Goal: Information Seeking & Learning: Check status

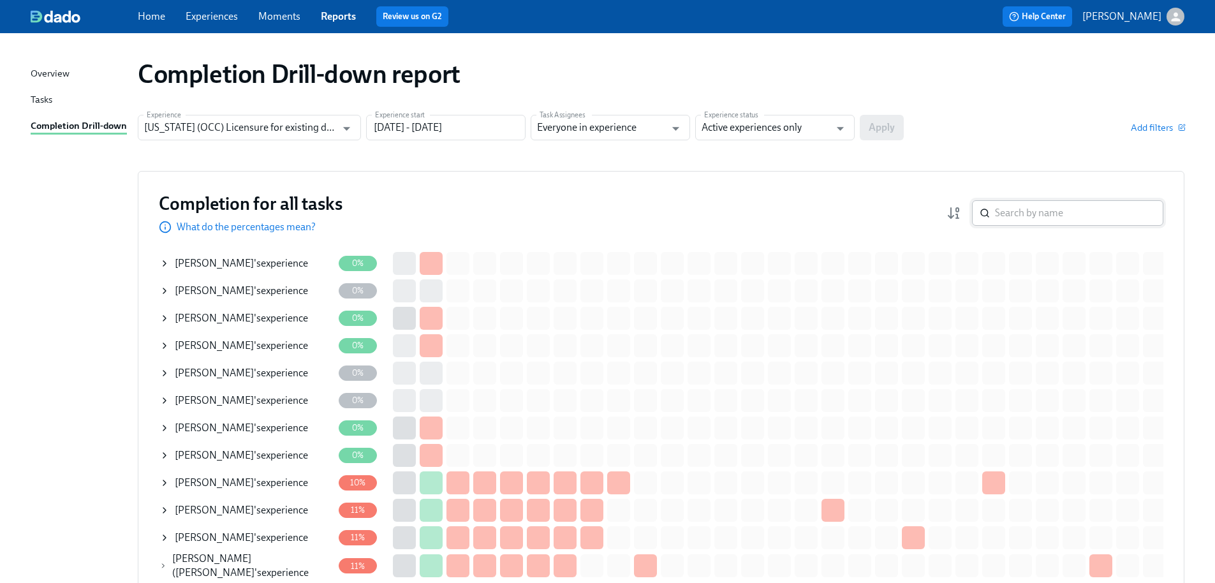
click at [1027, 213] on input "search" at bounding box center [1079, 213] width 168 height 26
click at [333, 129] on input "[US_STATE] (OCC) Licensure for existing doctors" at bounding box center [240, 128] width 192 height 26
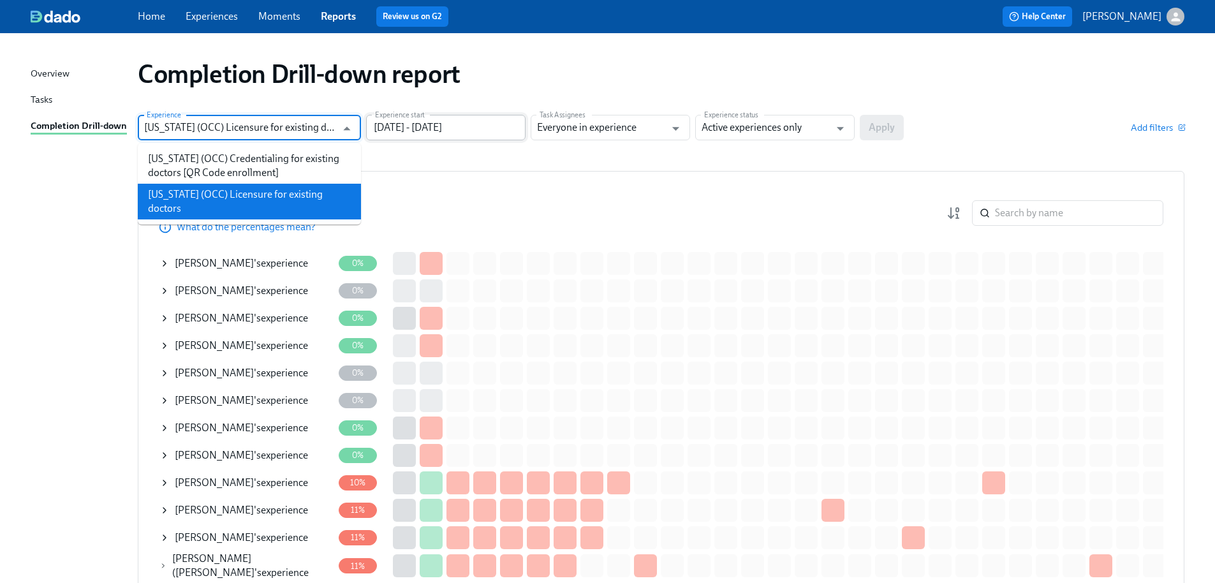
click at [430, 123] on input "[DATE] - [DATE]" at bounding box center [445, 128] width 159 height 26
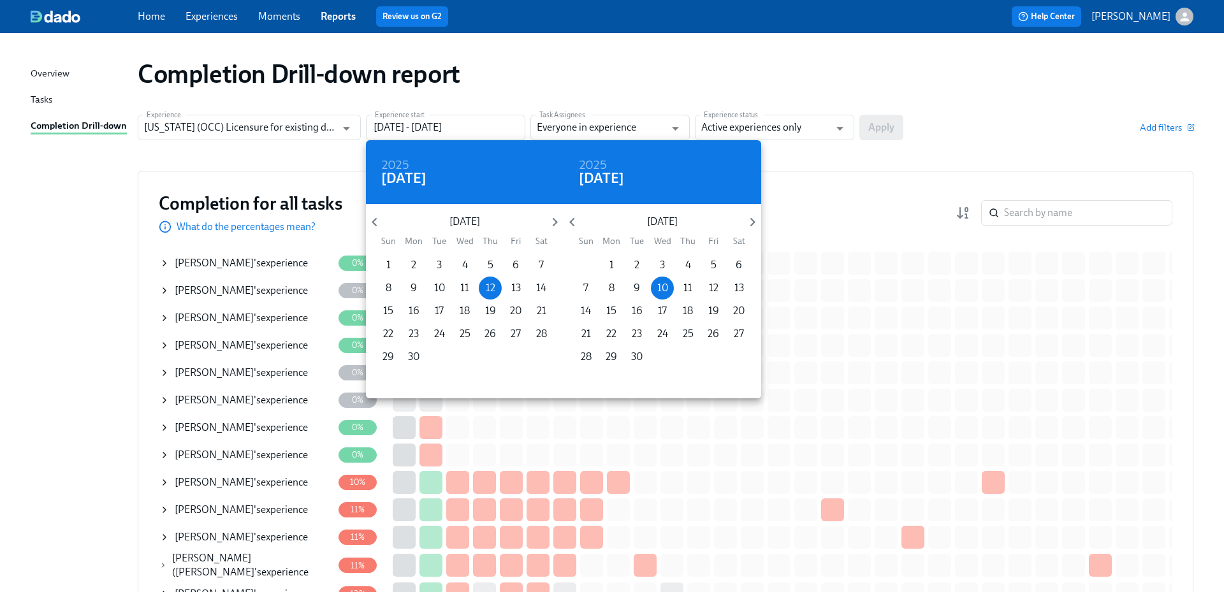
click at [386, 220] on p "[DATE]" at bounding box center [464, 222] width 163 height 14
click at [383, 222] on icon "button" at bounding box center [374, 222] width 17 height 17
click at [381, 222] on icon "button" at bounding box center [374, 222] width 17 height 17
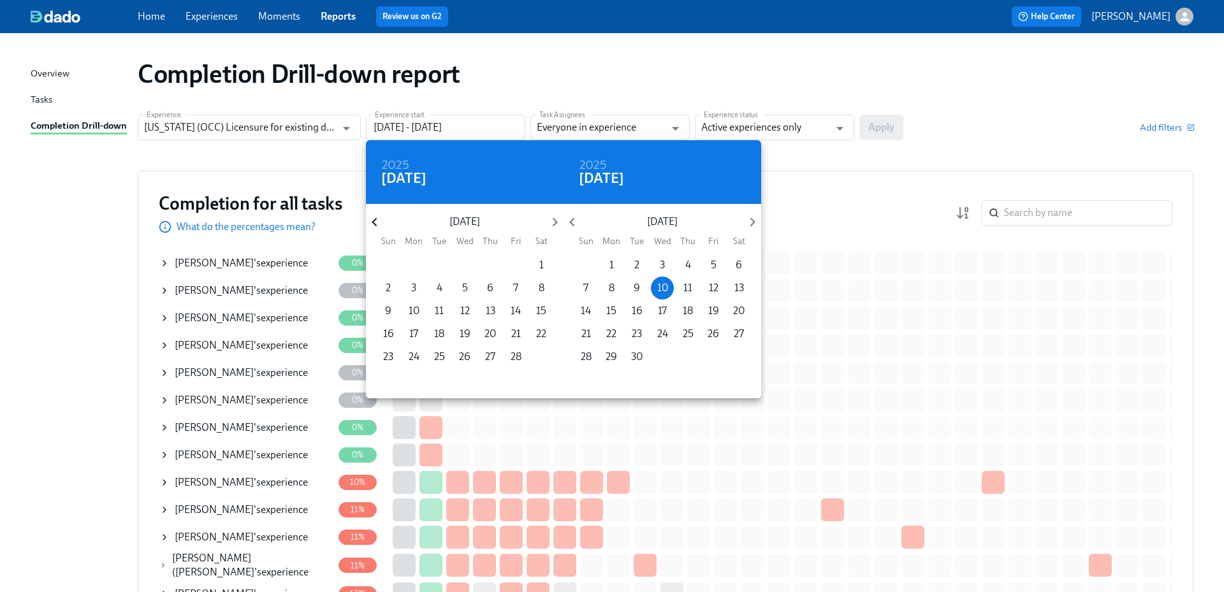
click at [381, 222] on icon "button" at bounding box center [374, 222] width 17 height 17
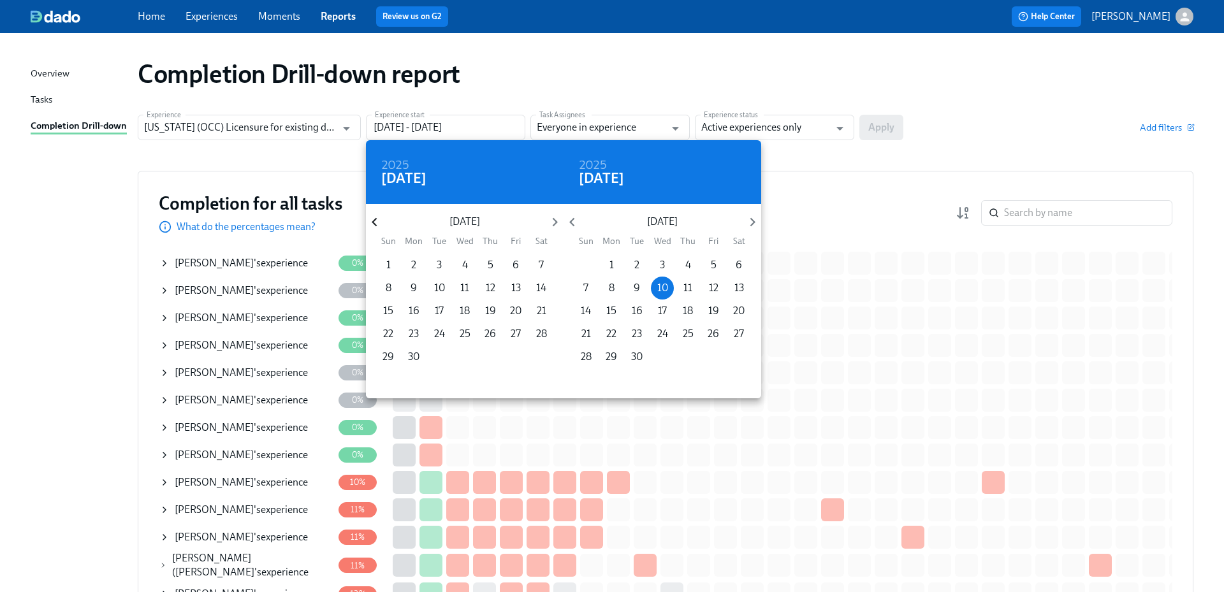
click at [381, 222] on icon "button" at bounding box center [374, 222] width 17 height 17
click at [494, 266] on span "1" at bounding box center [490, 265] width 23 height 14
type input "[DATE] - [DATE]"
click at [794, 131] on div at bounding box center [612, 296] width 1224 height 592
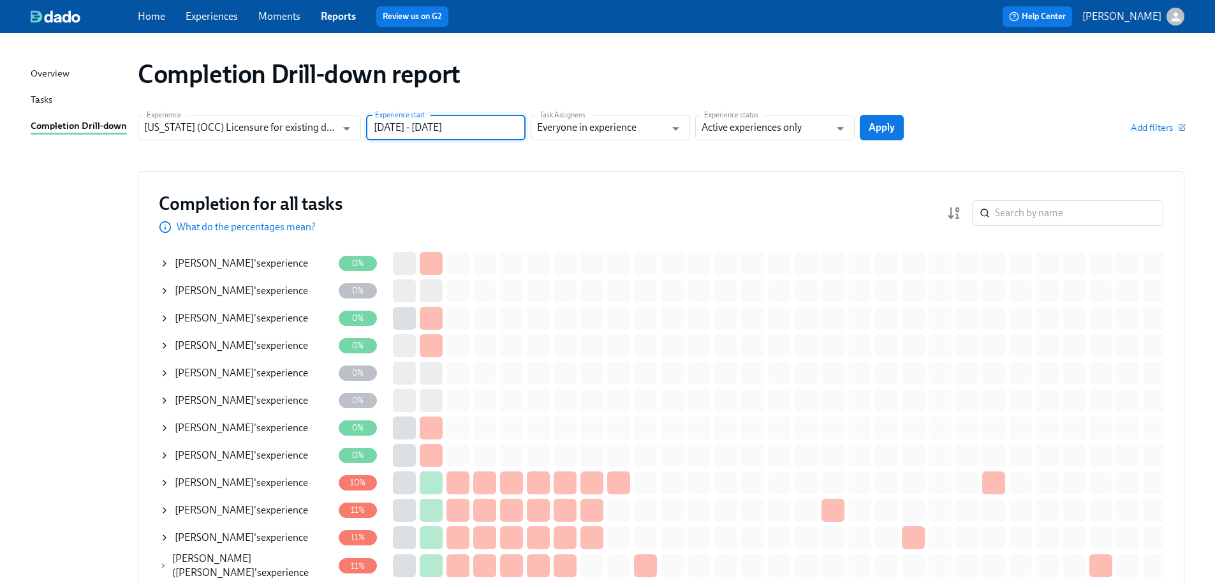
click at [795, 128] on input "Active experiences only" at bounding box center [765, 128] width 128 height 26
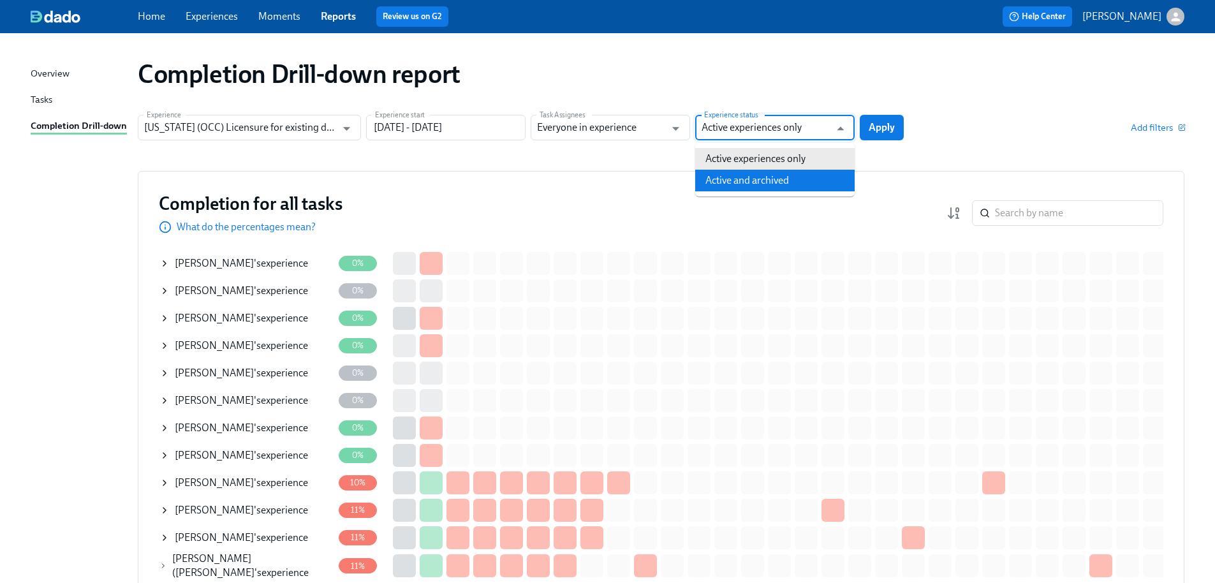
click at [780, 182] on li "Active and archived" at bounding box center [774, 181] width 159 height 22
type input "Active and archived"
click at [884, 133] on span "Apply" at bounding box center [881, 127] width 26 height 13
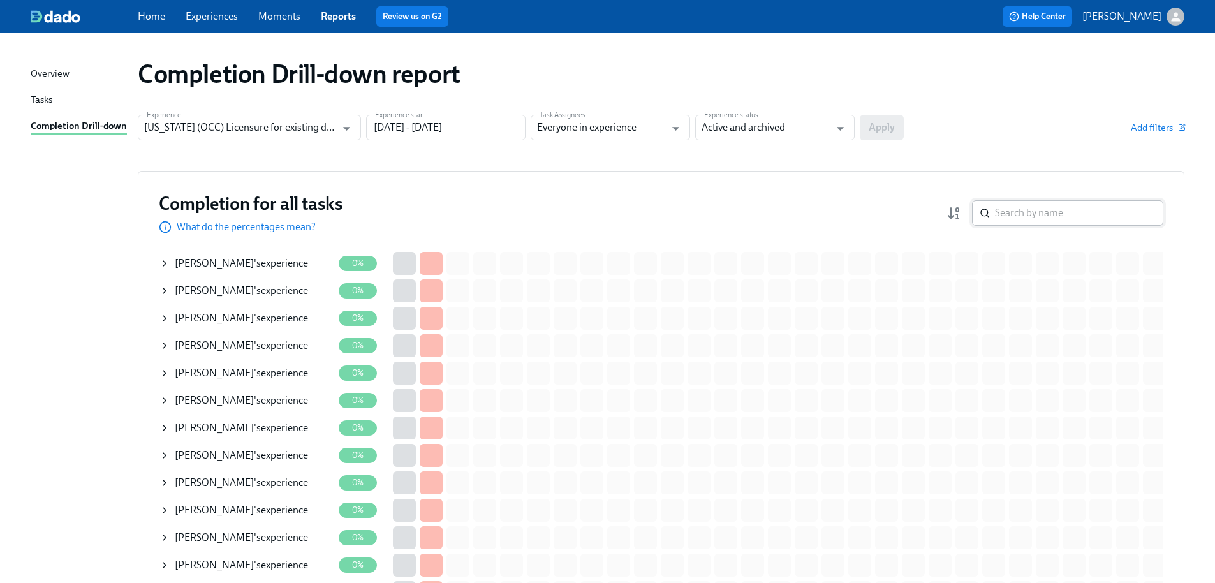
click at [1094, 208] on input "search" at bounding box center [1079, 213] width 168 height 26
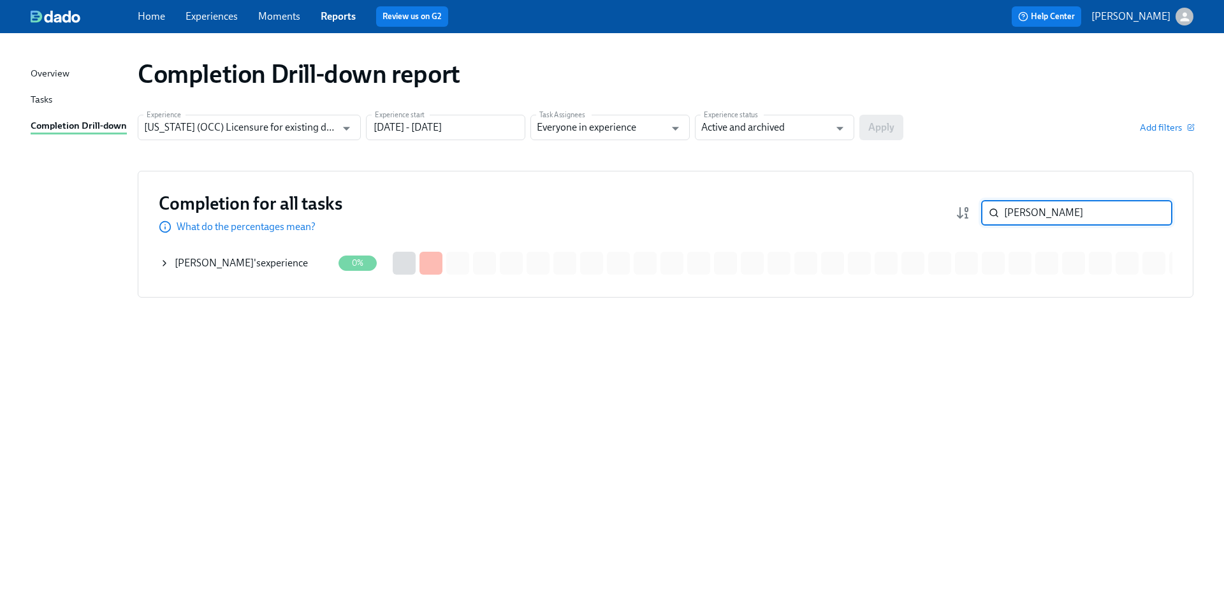
type input "[PERSON_NAME]"
click at [215, 266] on span "[PERSON_NAME]" at bounding box center [214, 263] width 79 height 12
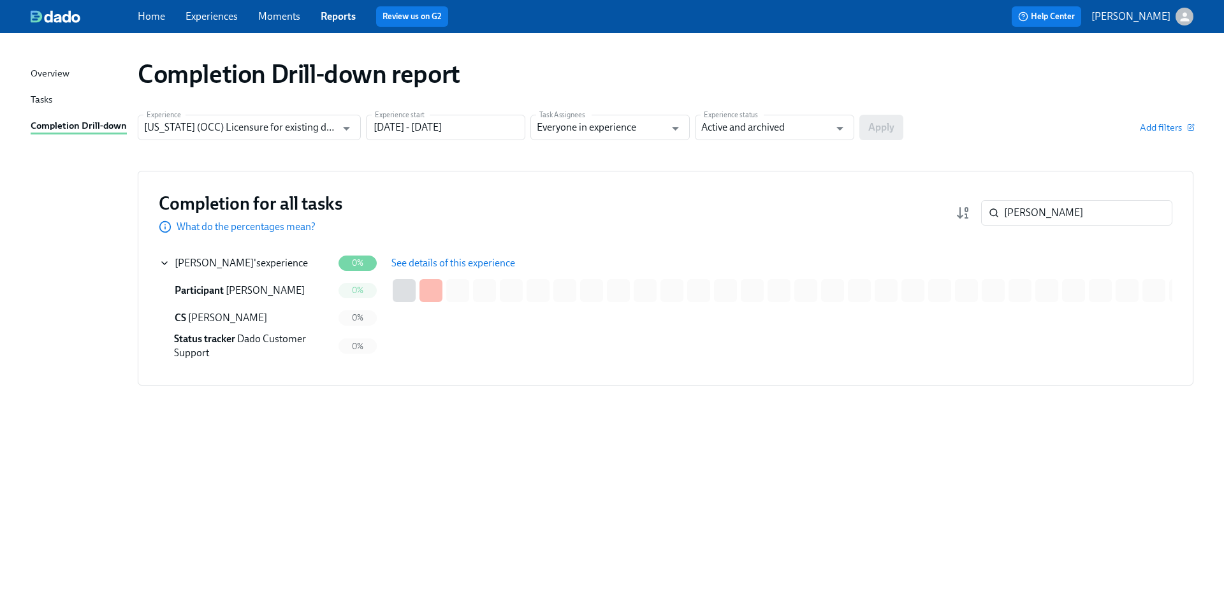
click at [418, 263] on span "See details of this experience" at bounding box center [453, 263] width 124 height 13
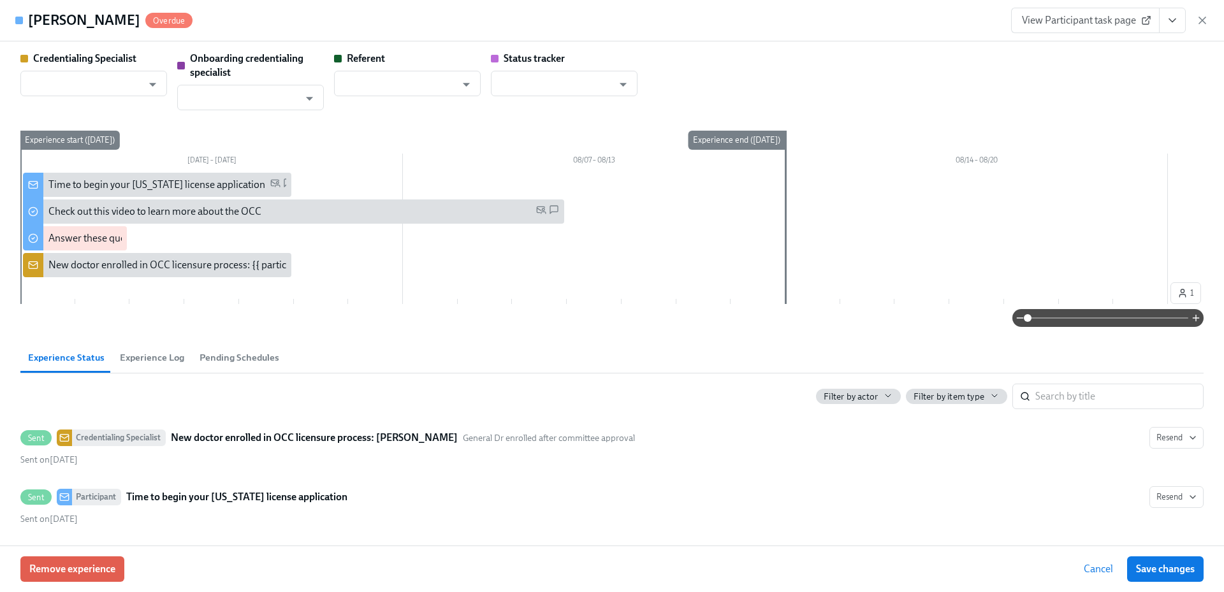
type input "[PERSON_NAME]"
type input "Dado Customer Support"
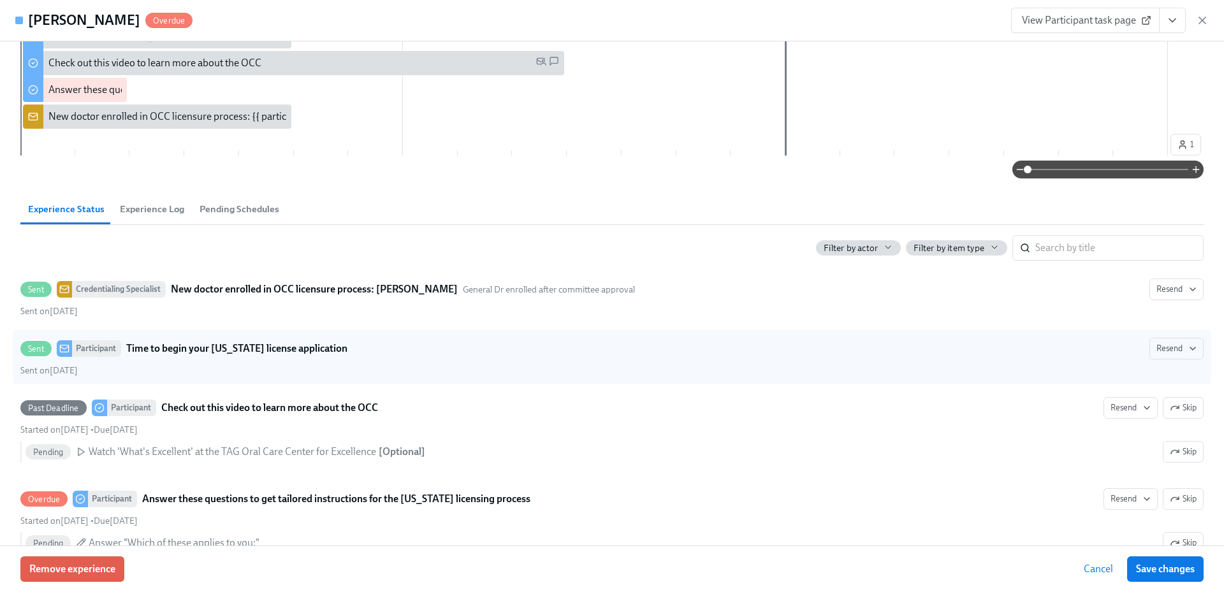
scroll to position [191, 0]
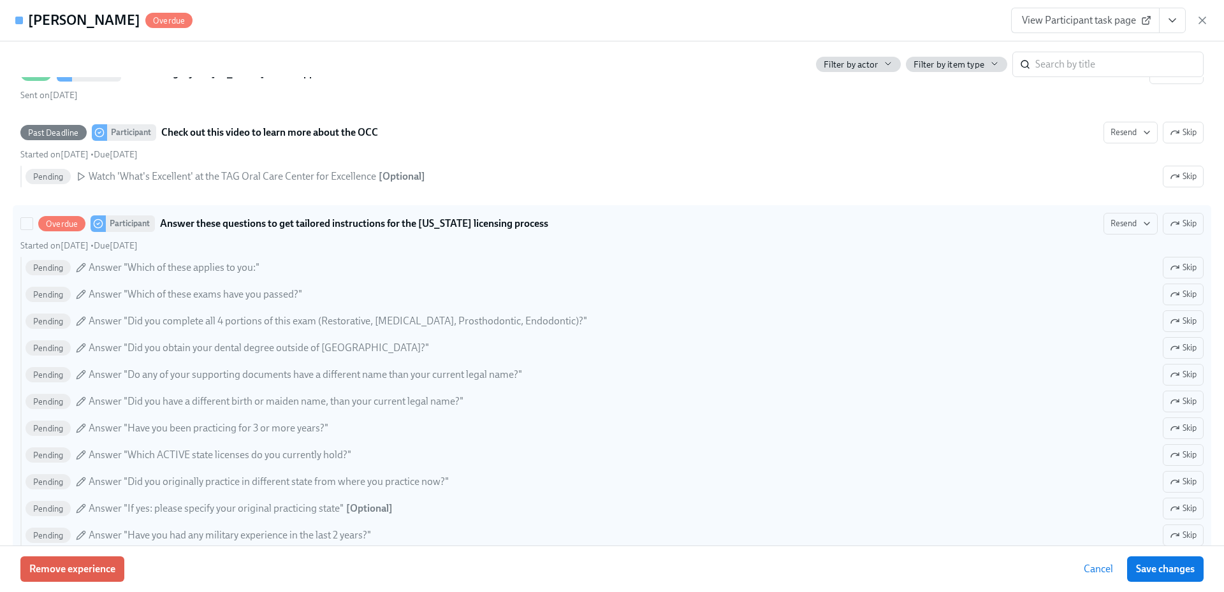
click at [1135, 284] on div "Pending Answer "Which of these exams have you passed?" Skip" at bounding box center [615, 295] width 1178 height 22
click at [33, 230] on input "Overdue Participant Answer these questions to get tailored instructions for the…" at bounding box center [26, 223] width 11 height 11
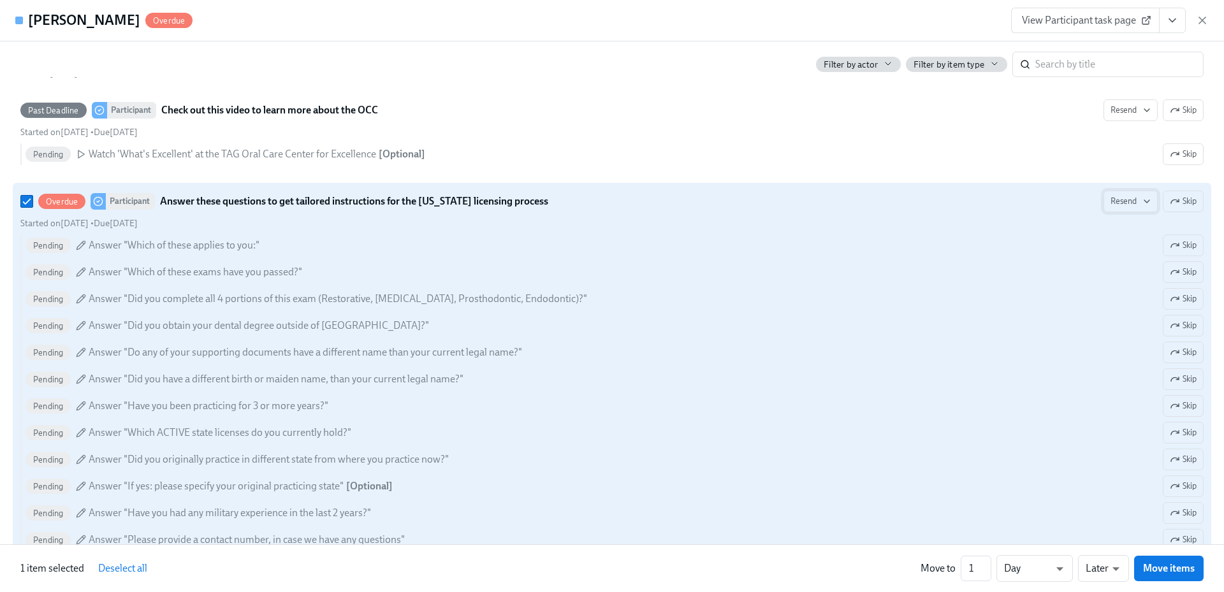
click at [1142, 203] on icon "button" at bounding box center [1147, 201] width 10 height 10
click at [1139, 279] on div "All channels" at bounding box center [1138, 275] width 69 height 14
click at [26, 199] on div at bounding box center [612, 296] width 1224 height 592
click at [26, 200] on input "Overdue Participant Answer these questions to get tailored instructions for the…" at bounding box center [26, 201] width 11 height 11
checkbox input "false"
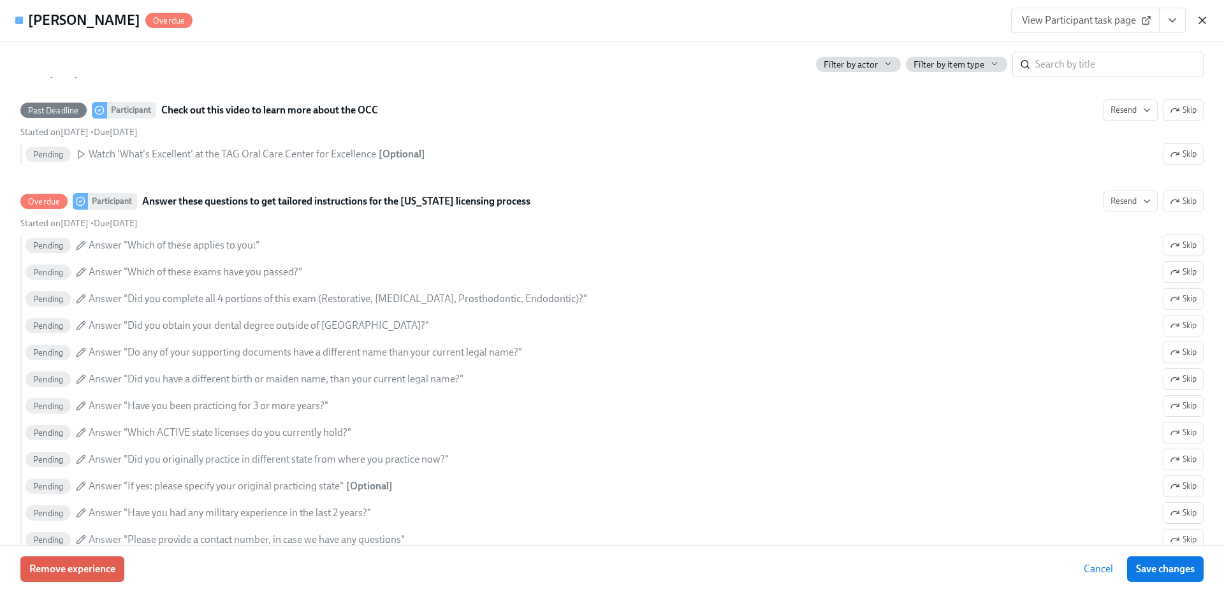
click at [1206, 18] on icon "button" at bounding box center [1202, 20] width 6 height 6
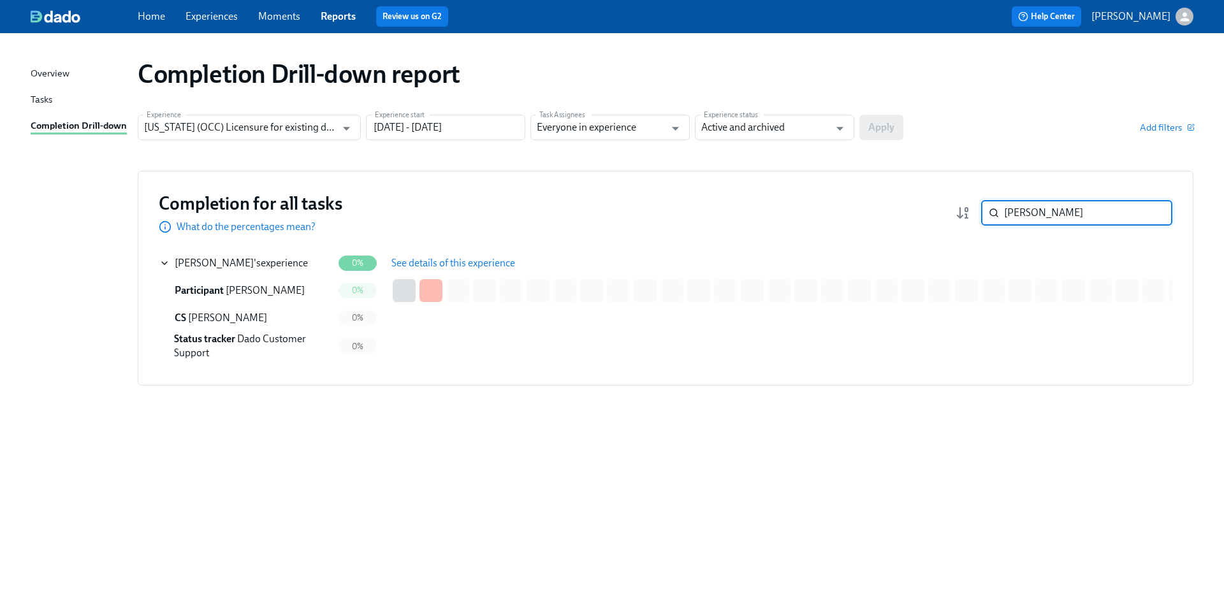
drag, startPoint x: 1039, startPoint y: 217, endPoint x: 1002, endPoint y: 212, distance: 37.9
click at [1002, 212] on div "[PERSON_NAME] ​" at bounding box center [1076, 213] width 191 height 26
paste input "Dahshan"
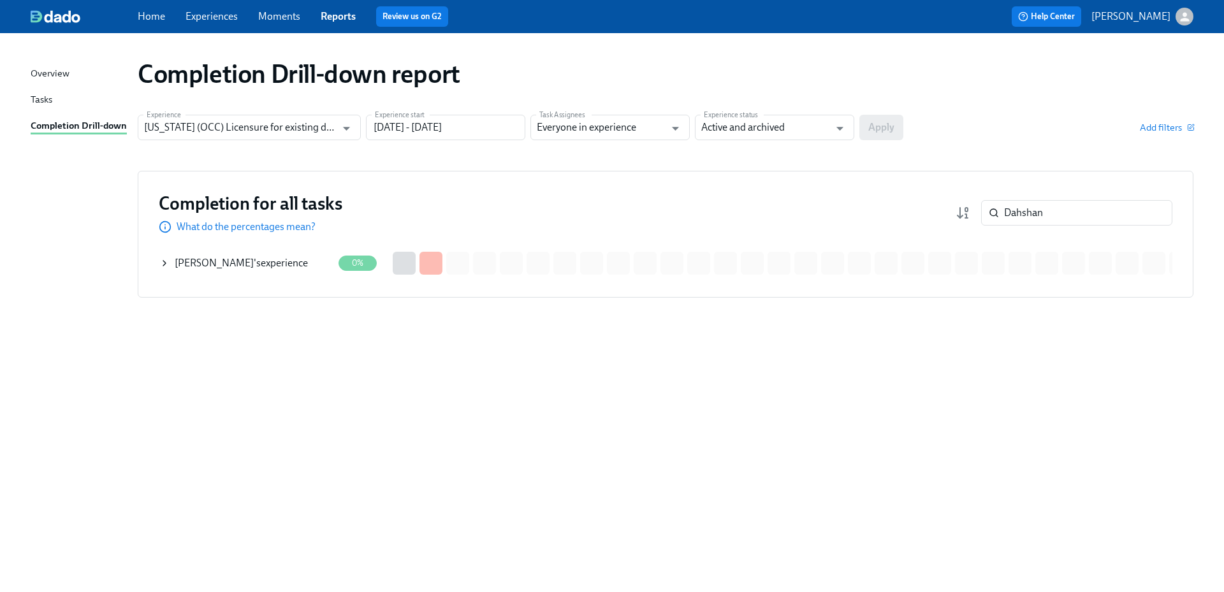
click at [291, 260] on div "[PERSON_NAME] 's experience" at bounding box center [241, 263] width 133 height 14
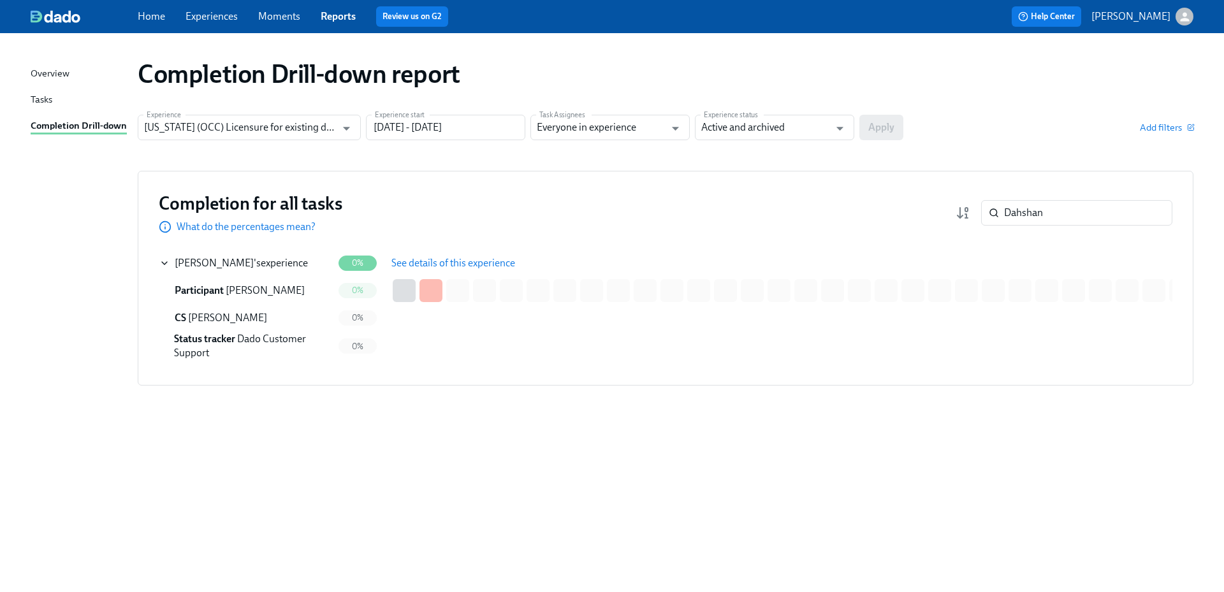
click at [399, 263] on span "See details of this experience" at bounding box center [453, 263] width 124 height 13
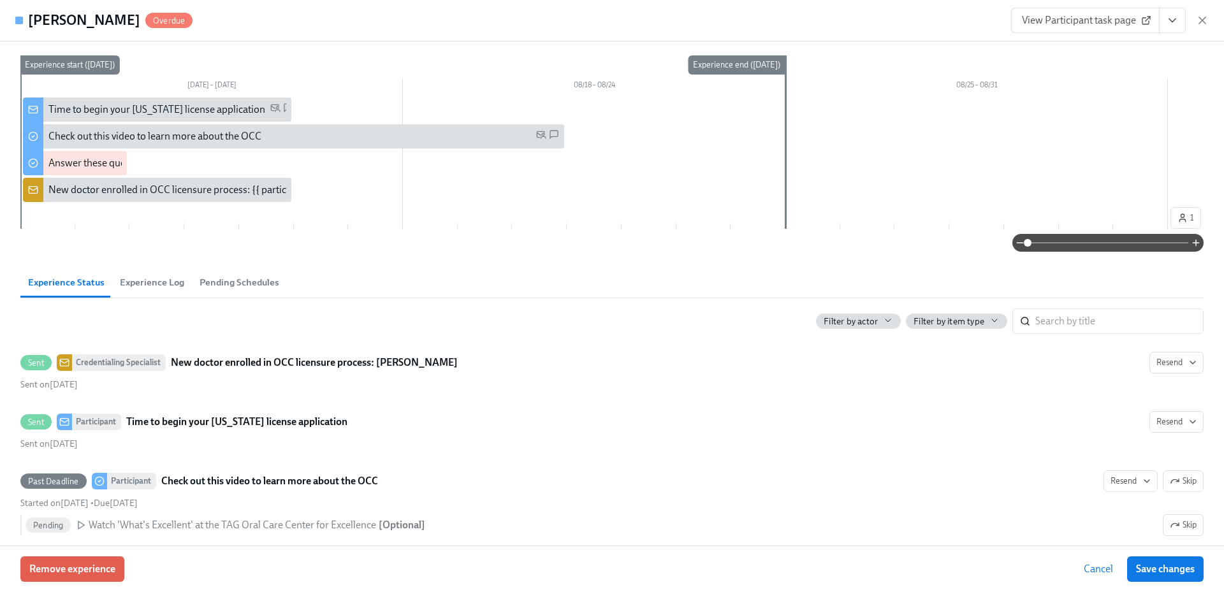
scroll to position [255, 0]
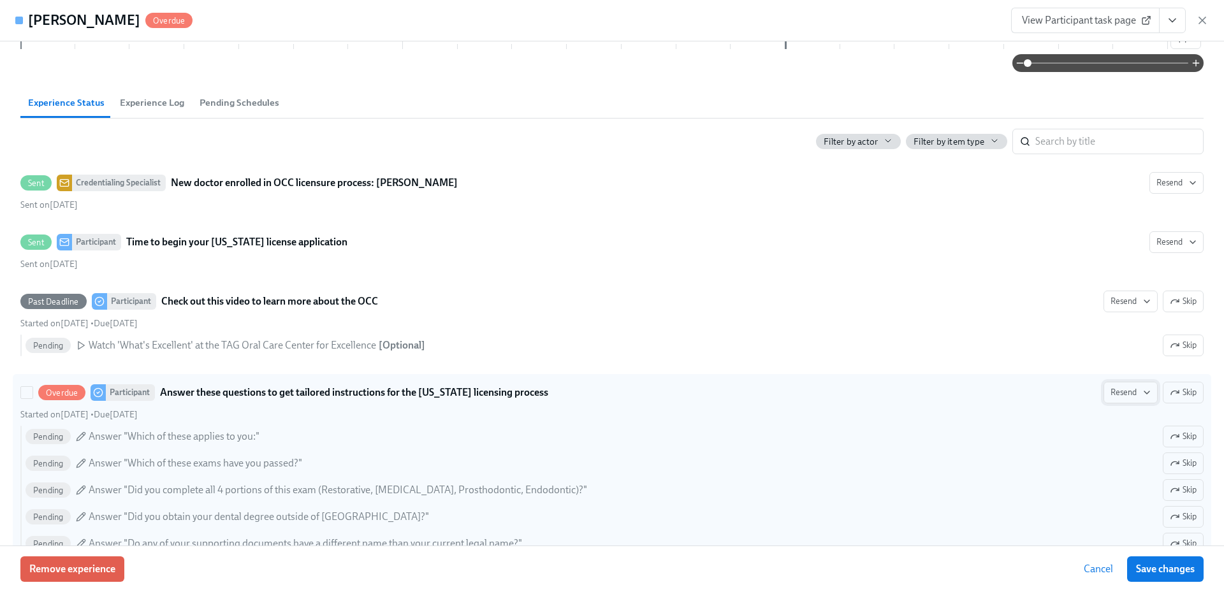
click at [1111, 393] on span "Resend" at bounding box center [1131, 392] width 40 height 13
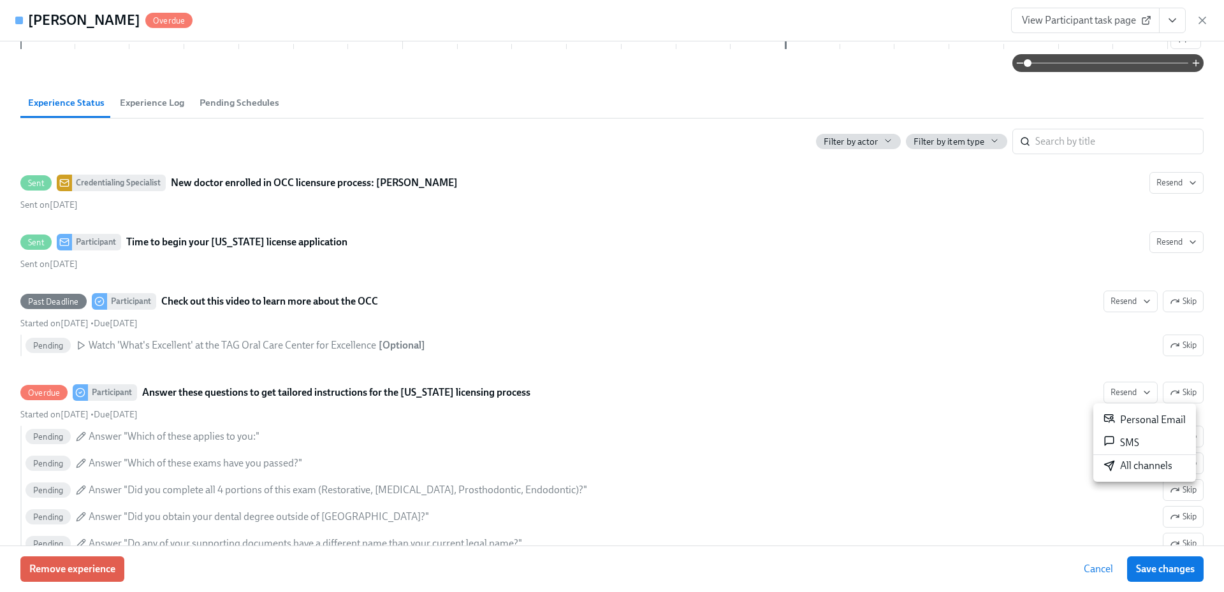
click at [1124, 465] on div "All channels" at bounding box center [1138, 466] width 69 height 14
click at [1200, 22] on icon "button" at bounding box center [1202, 20] width 6 height 6
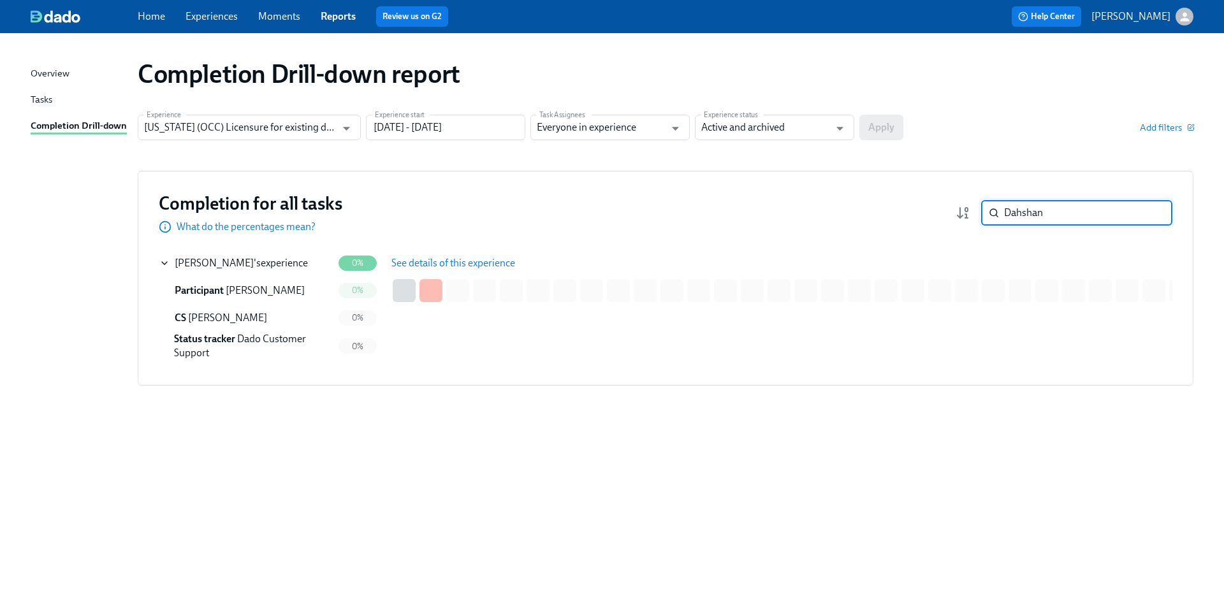
drag, startPoint x: 1058, startPoint y: 212, endPoint x: 954, endPoint y: 214, distance: 103.9
click at [954, 214] on div "Completion for all tasks What do the percentages mean? Dahshan ​" at bounding box center [666, 213] width 1014 height 42
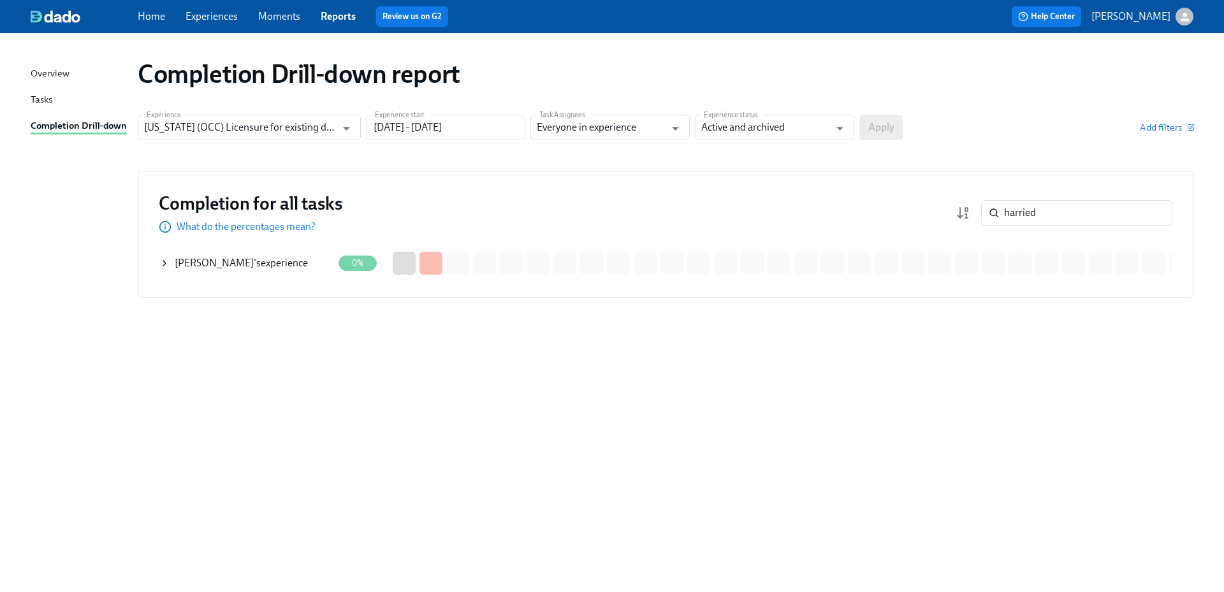
click at [288, 270] on div "[PERSON_NAME] 's experience" at bounding box center [245, 264] width 173 height 26
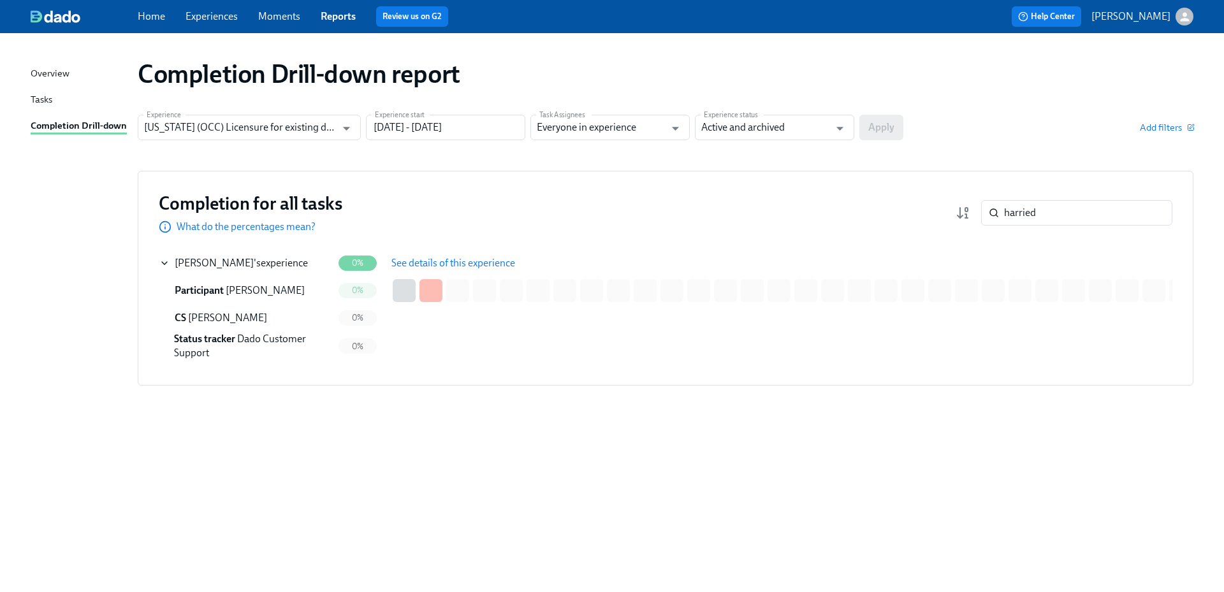
click at [476, 265] on span "See details of this experience" at bounding box center [453, 263] width 124 height 13
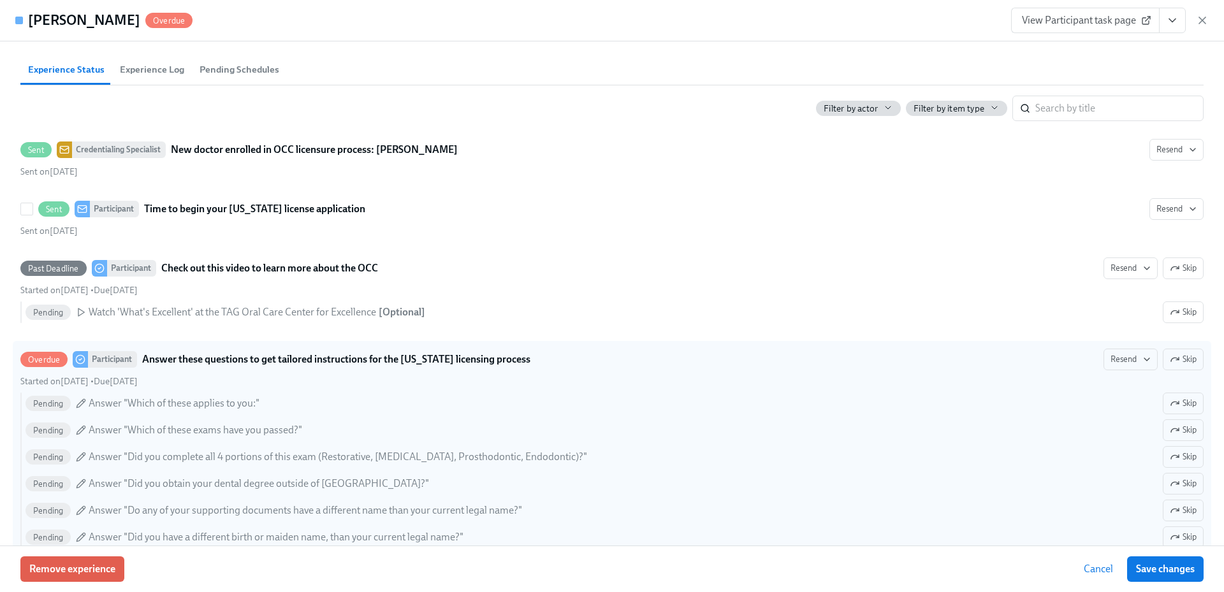
scroll to position [319, 0]
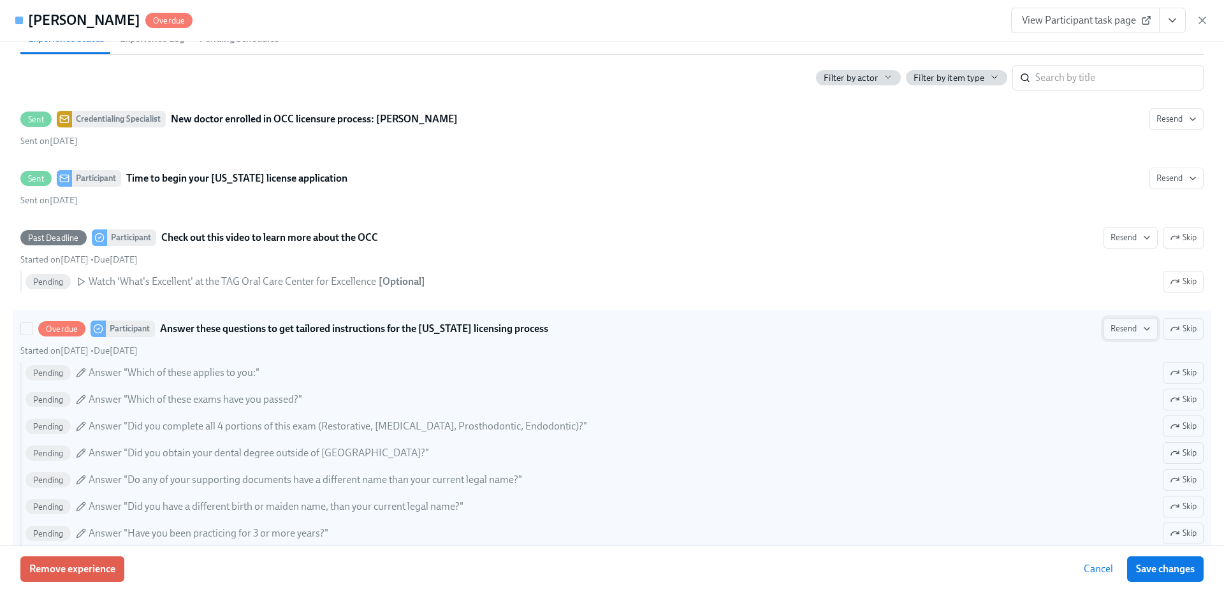
click at [1120, 330] on span "Resend" at bounding box center [1131, 329] width 40 height 13
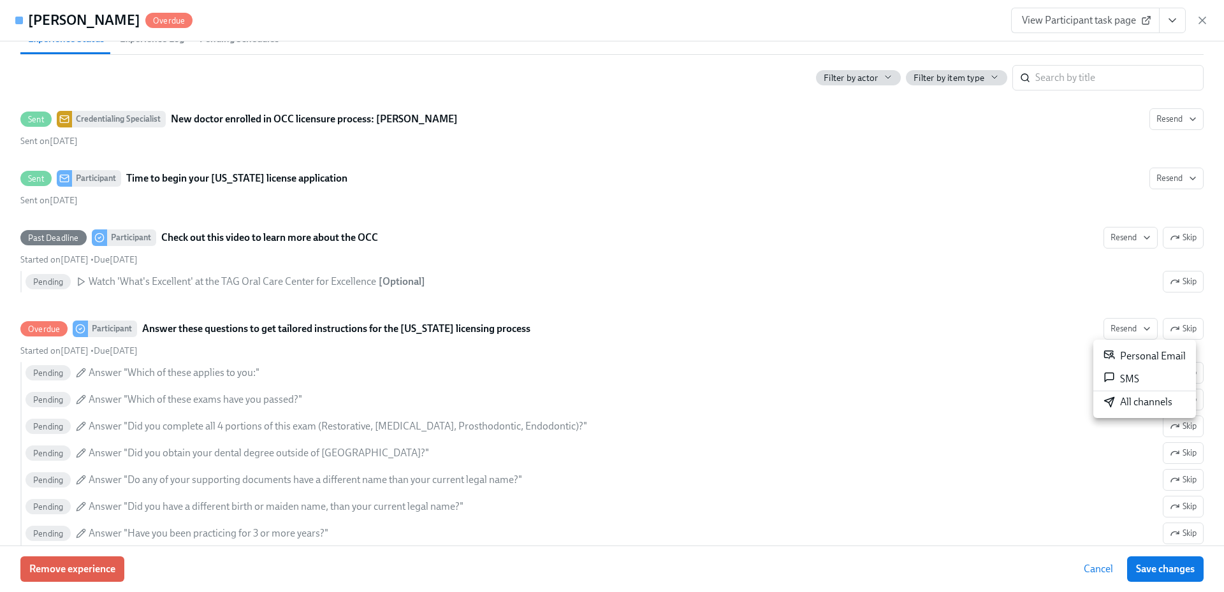
click at [1139, 404] on div "All channels" at bounding box center [1138, 402] width 69 height 14
click at [1204, 17] on icon "button" at bounding box center [1202, 20] width 13 height 13
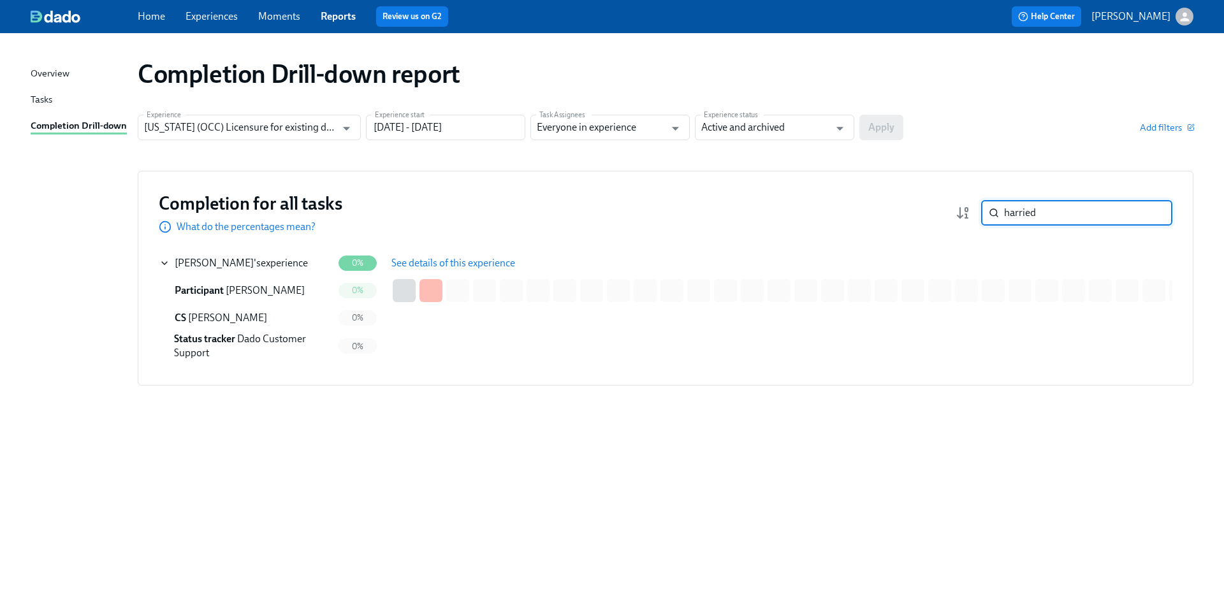
drag, startPoint x: 1083, startPoint y: 210, endPoint x: 986, endPoint y: 209, distance: 96.3
click at [986, 209] on div "harried ​" at bounding box center [1076, 213] width 191 height 26
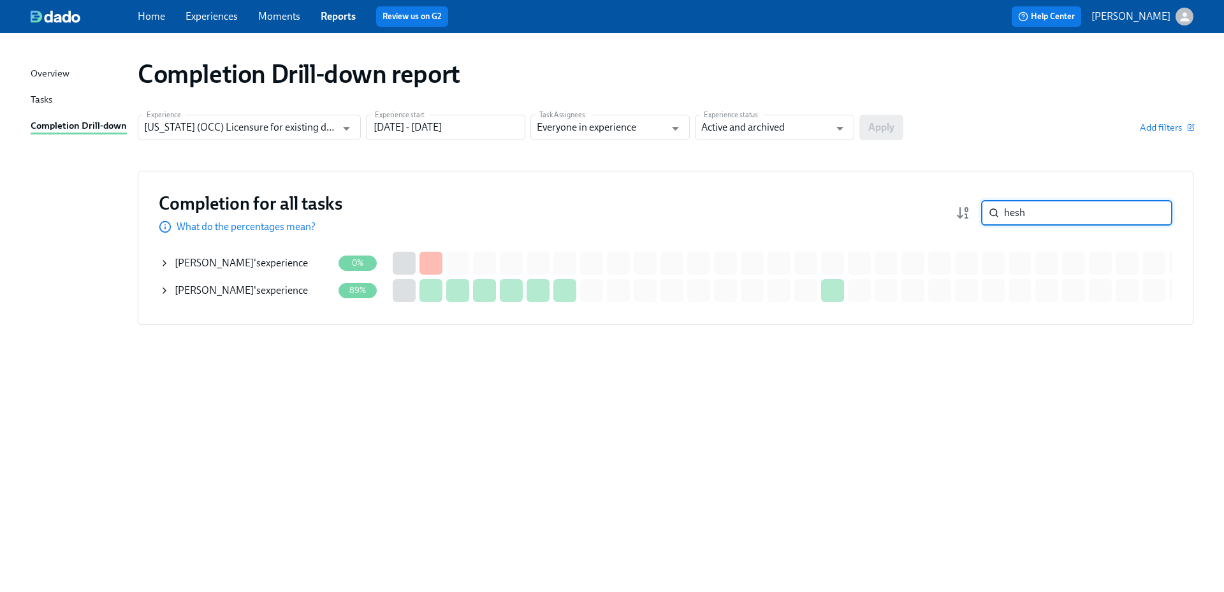
drag, startPoint x: 1058, startPoint y: 219, endPoint x: 979, endPoint y: 219, distance: 79.1
click at [979, 219] on div "hesh ​" at bounding box center [1064, 213] width 217 height 26
click at [267, 263] on div "[PERSON_NAME] 's experience" at bounding box center [241, 263] width 133 height 14
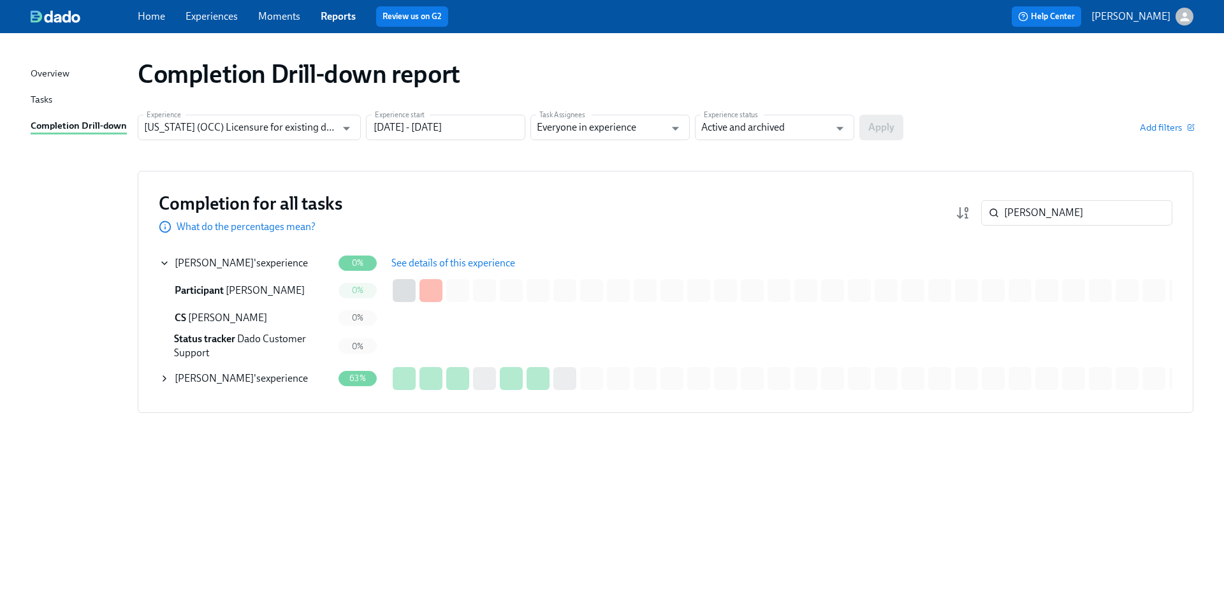
click at [439, 262] on span "See details of this experience" at bounding box center [453, 263] width 124 height 13
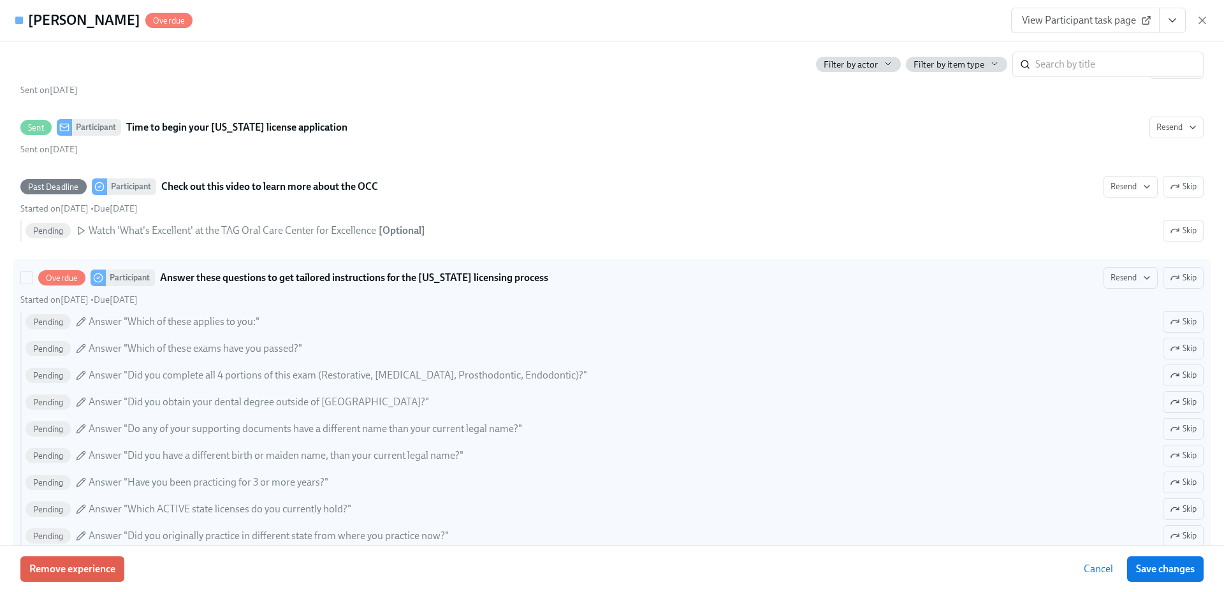
scroll to position [446, 0]
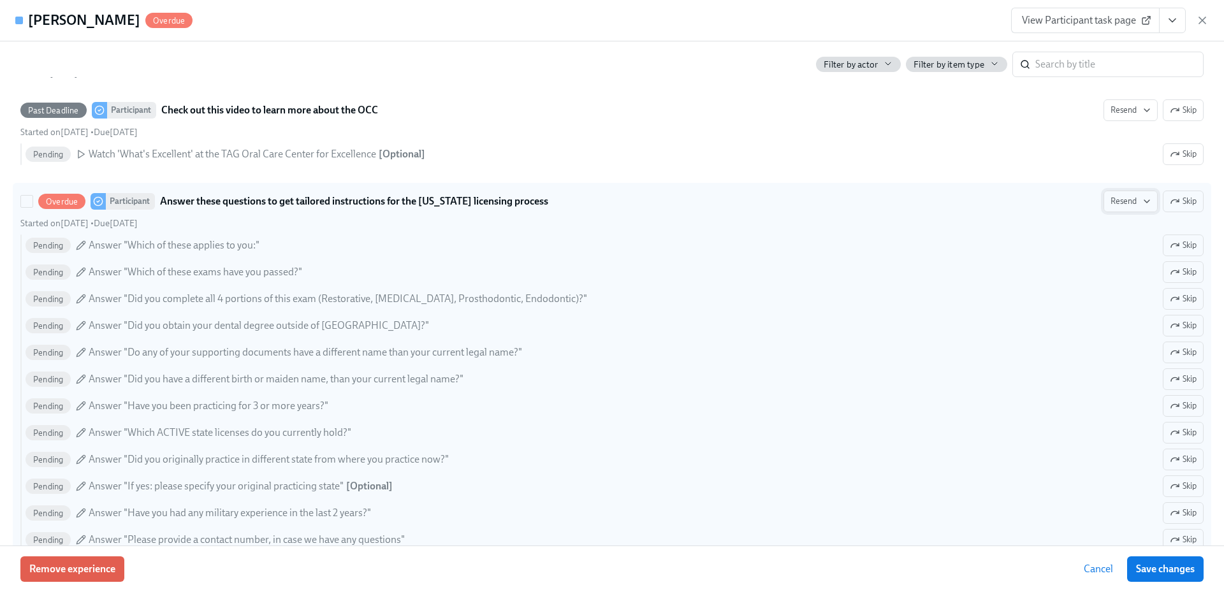
click at [1142, 203] on icon "button" at bounding box center [1147, 201] width 10 height 10
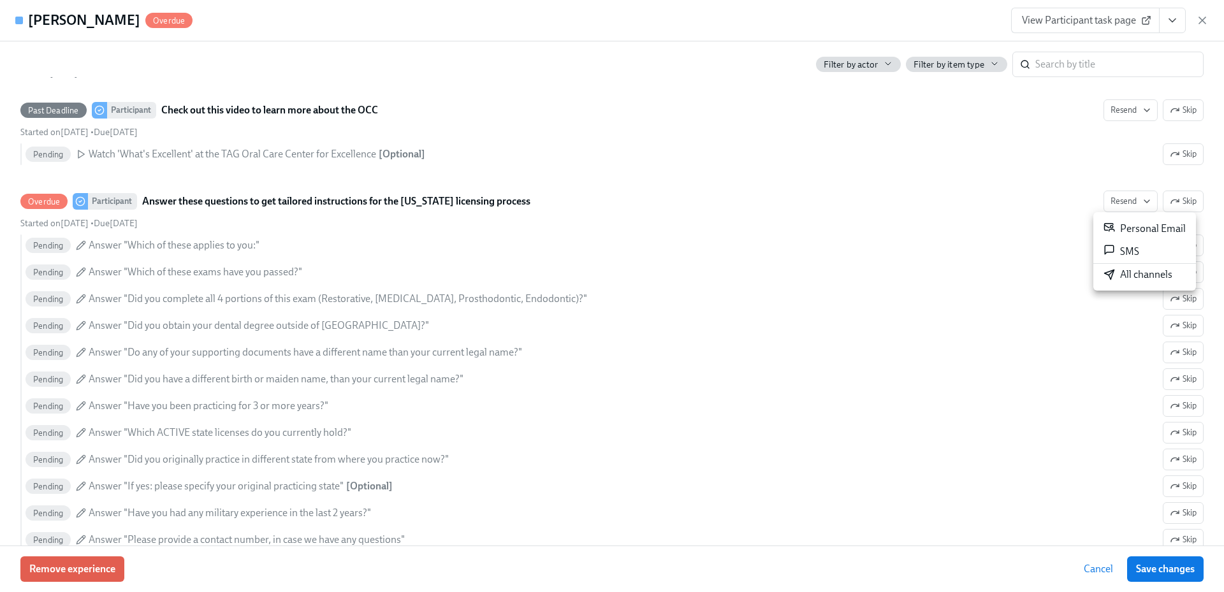
click at [1128, 274] on div "All channels" at bounding box center [1138, 275] width 69 height 14
click at [1201, 20] on icon "button" at bounding box center [1202, 20] width 6 height 6
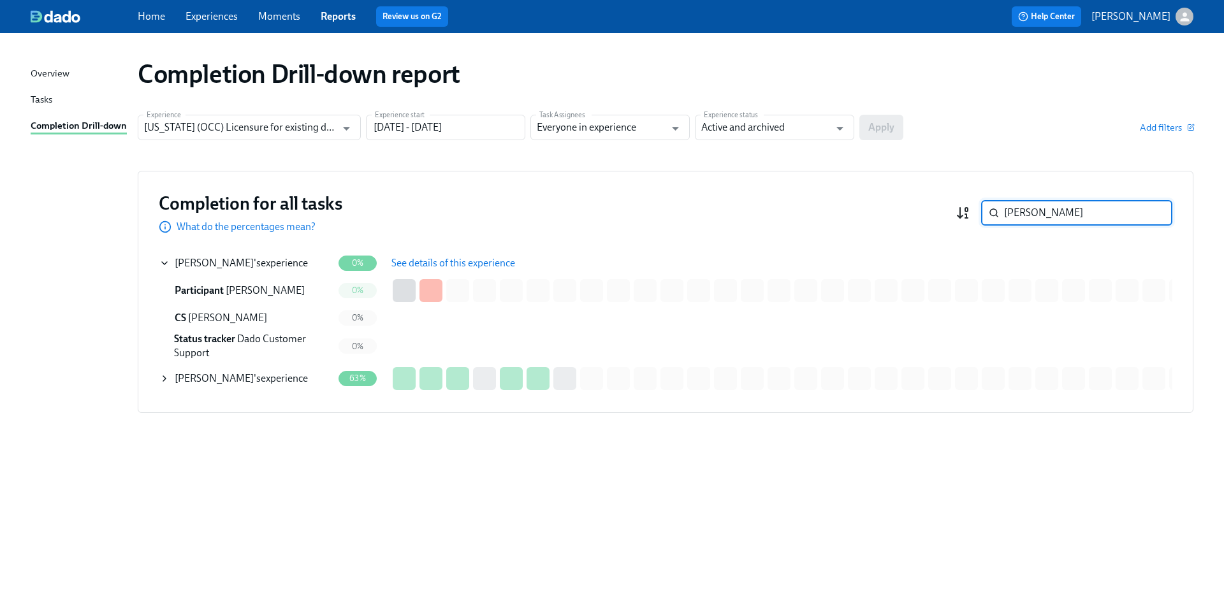
drag, startPoint x: 1042, startPoint y: 216, endPoint x: 957, endPoint y: 212, distance: 85.6
click at [957, 212] on div "[PERSON_NAME]" at bounding box center [1064, 213] width 217 height 26
paste input "Salma"
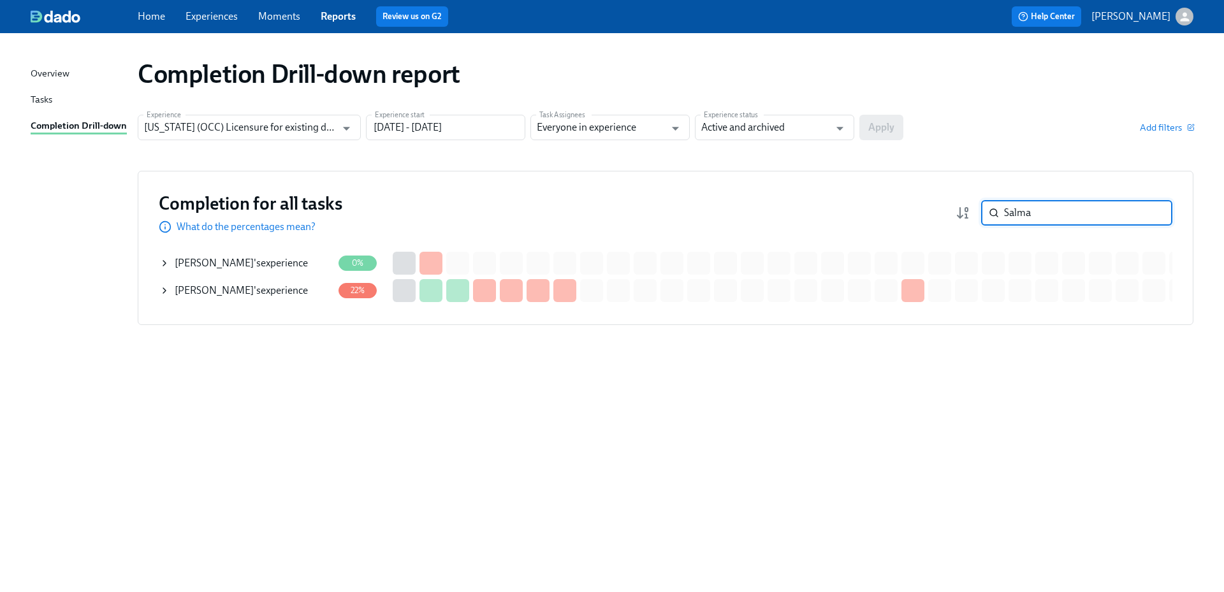
drag, startPoint x: 258, startPoint y: 289, endPoint x: 269, endPoint y: 289, distance: 11.5
click at [257, 289] on div "[PERSON_NAME] 's experience" at bounding box center [241, 291] width 133 height 14
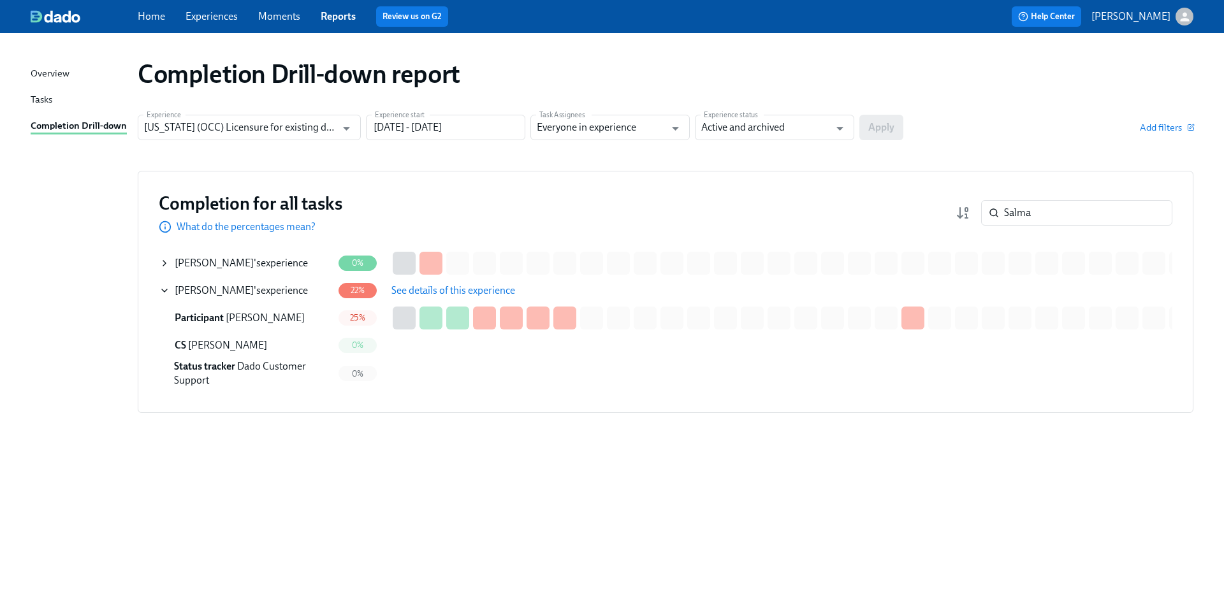
click at [431, 282] on button "See details of this experience" at bounding box center [454, 291] width 142 height 26
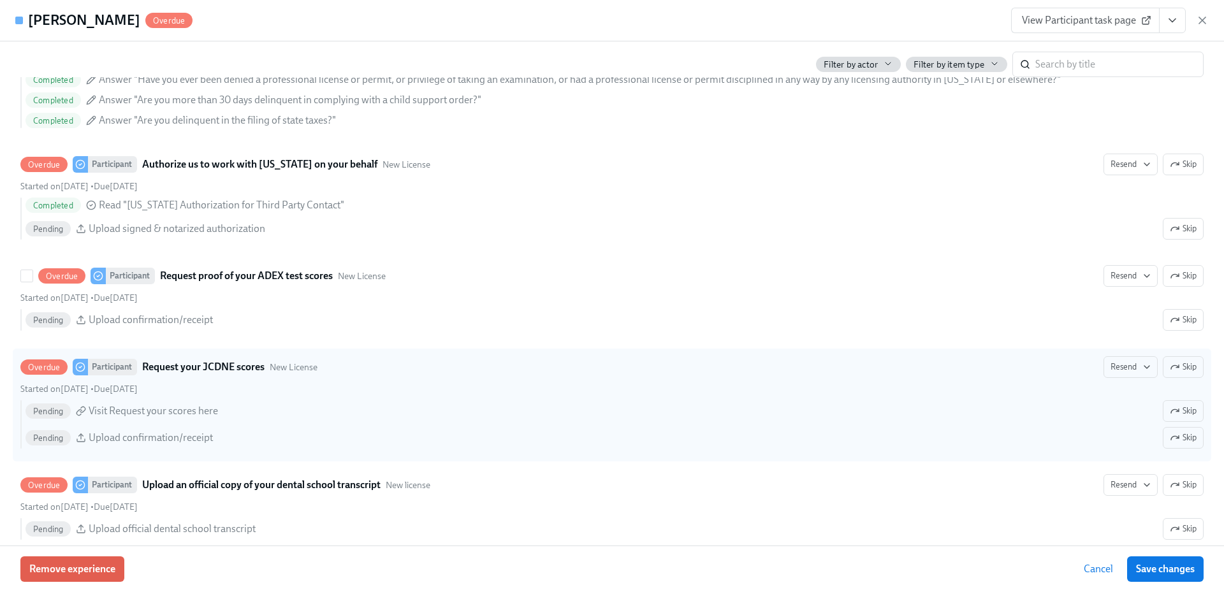
scroll to position [1849, 0]
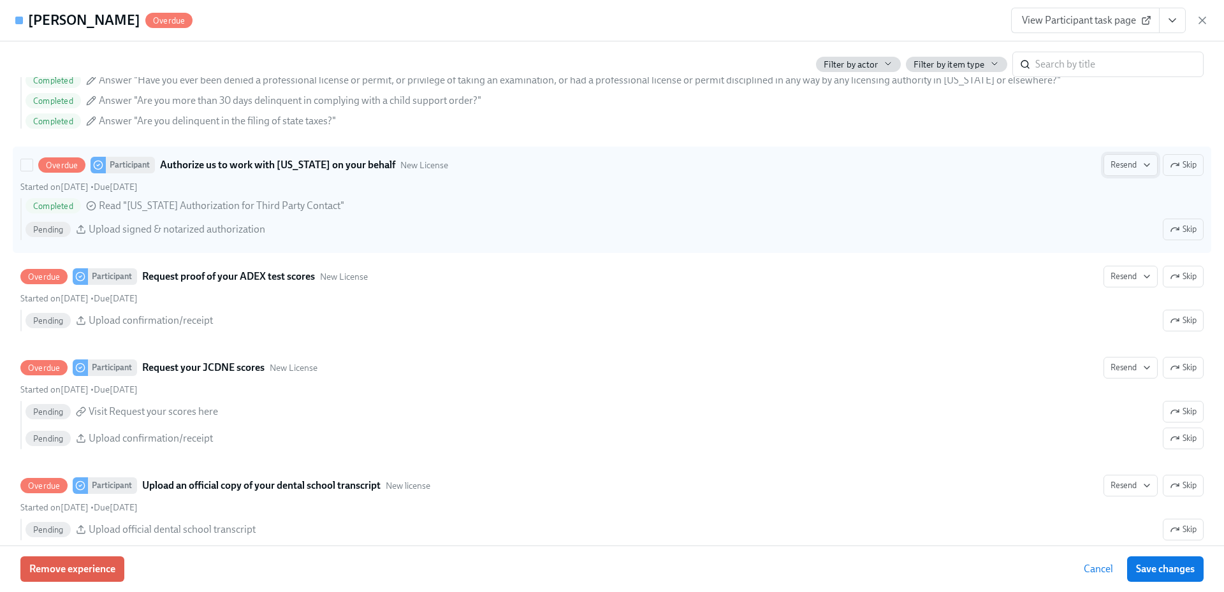
click at [1123, 171] on span "Resend" at bounding box center [1131, 165] width 40 height 13
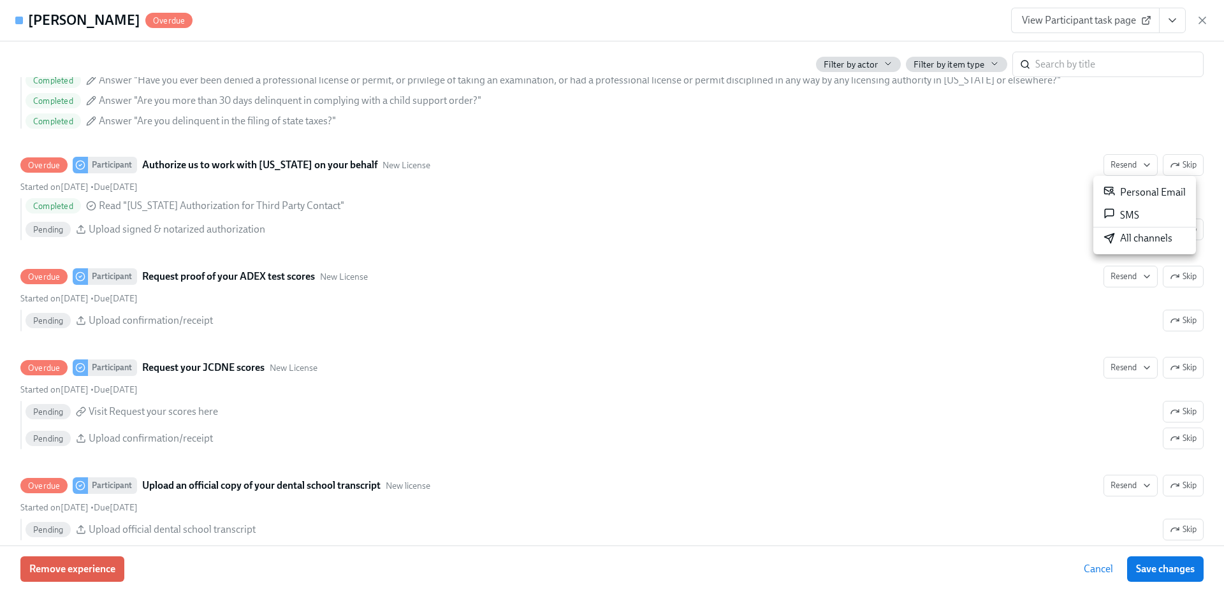
click at [1129, 242] on div "All channels" at bounding box center [1138, 238] width 69 height 14
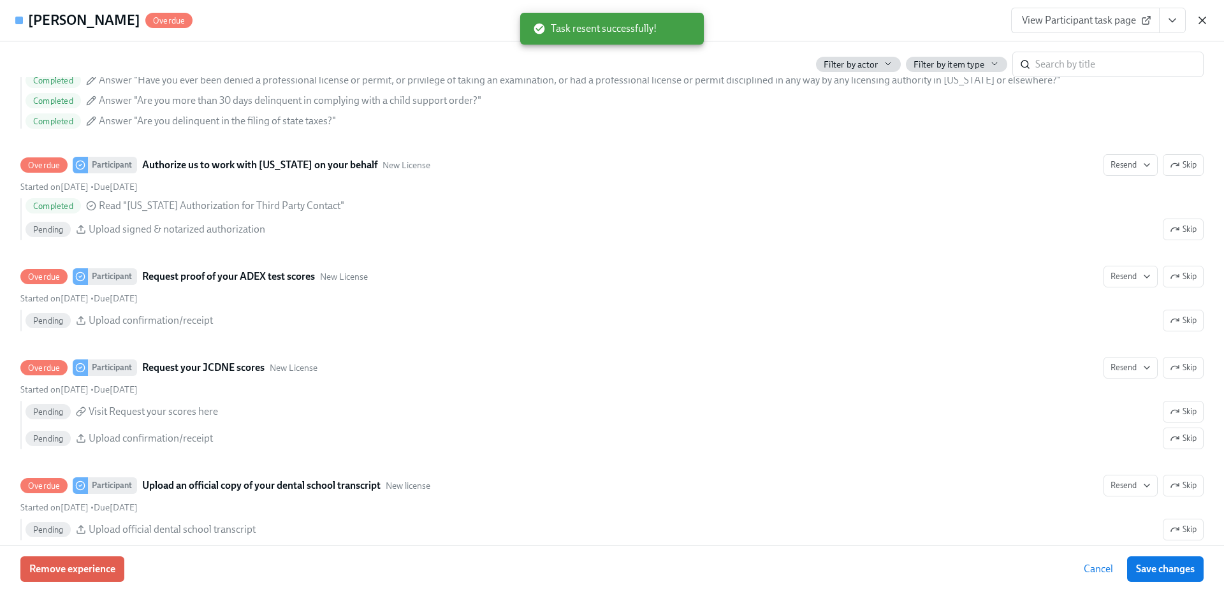
click at [1197, 20] on icon "button" at bounding box center [1202, 20] width 13 height 13
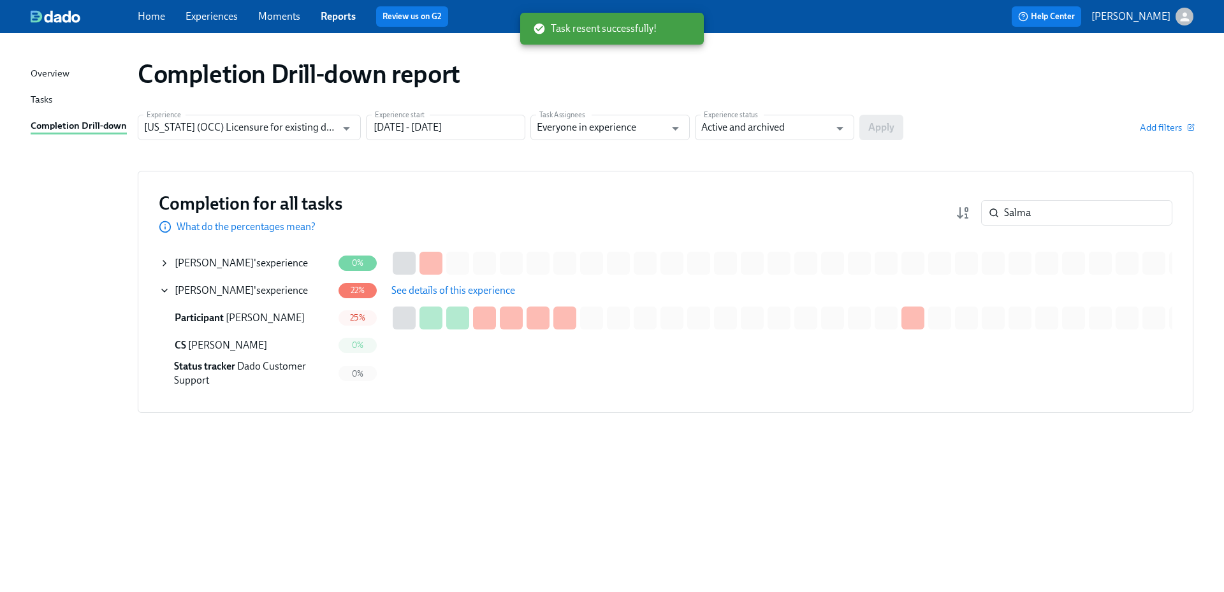
drag, startPoint x: 1032, startPoint y: 216, endPoint x: 977, endPoint y: 217, distance: 54.8
click at [977, 217] on div "Salma ​" at bounding box center [1064, 213] width 217 height 26
paste input "[PERSON_NAME]"
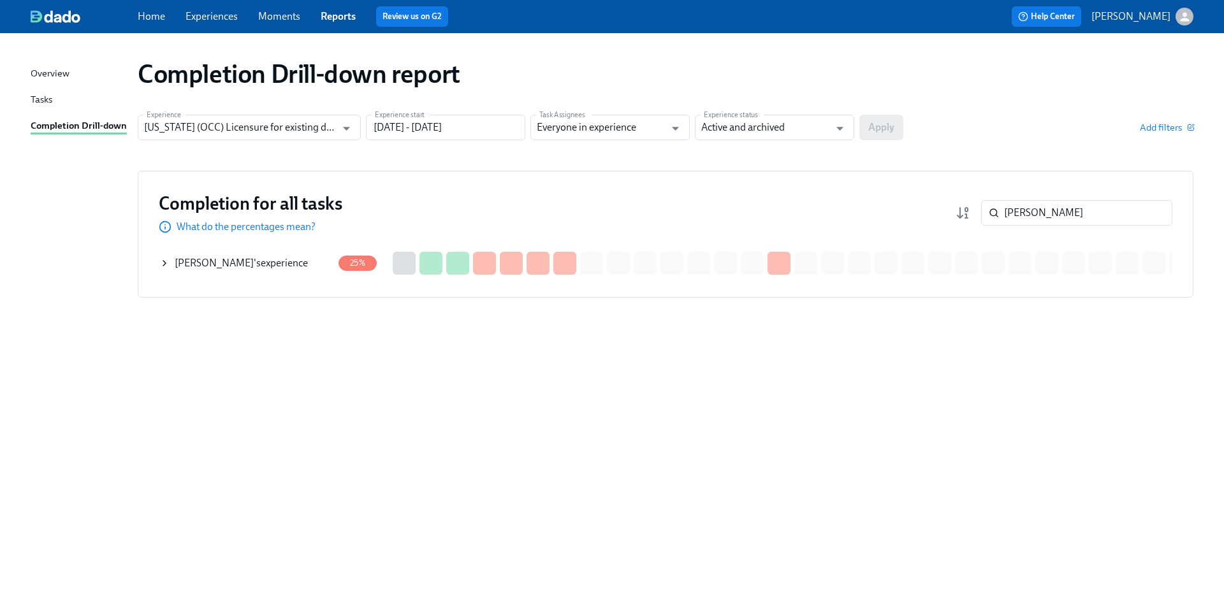
drag, startPoint x: 300, startPoint y: 267, endPoint x: 312, endPoint y: 266, distance: 12.1
click at [300, 267] on div "[PERSON_NAME] 's experience" at bounding box center [245, 264] width 173 height 26
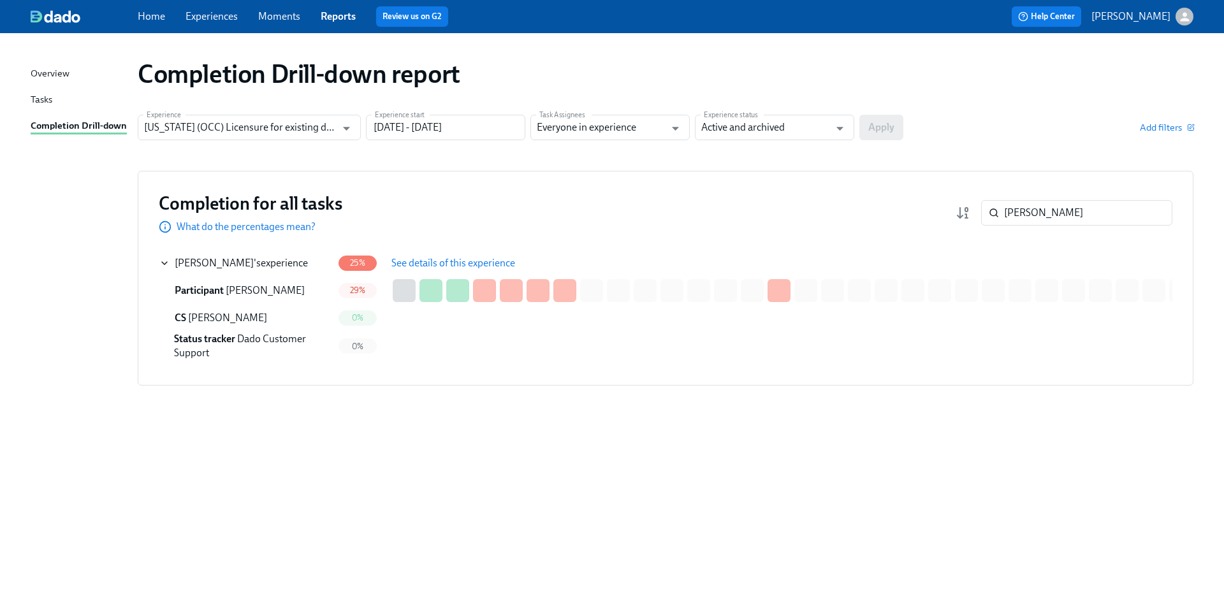
click at [481, 259] on span "See details of this experience" at bounding box center [453, 263] width 124 height 13
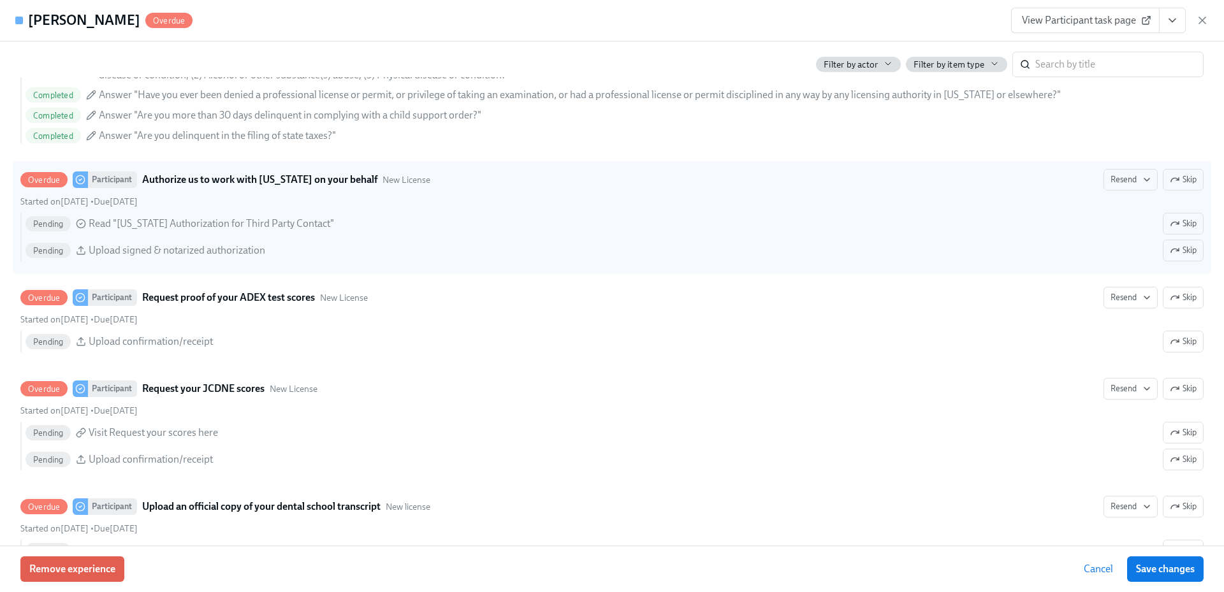
scroll to position [1785, 0]
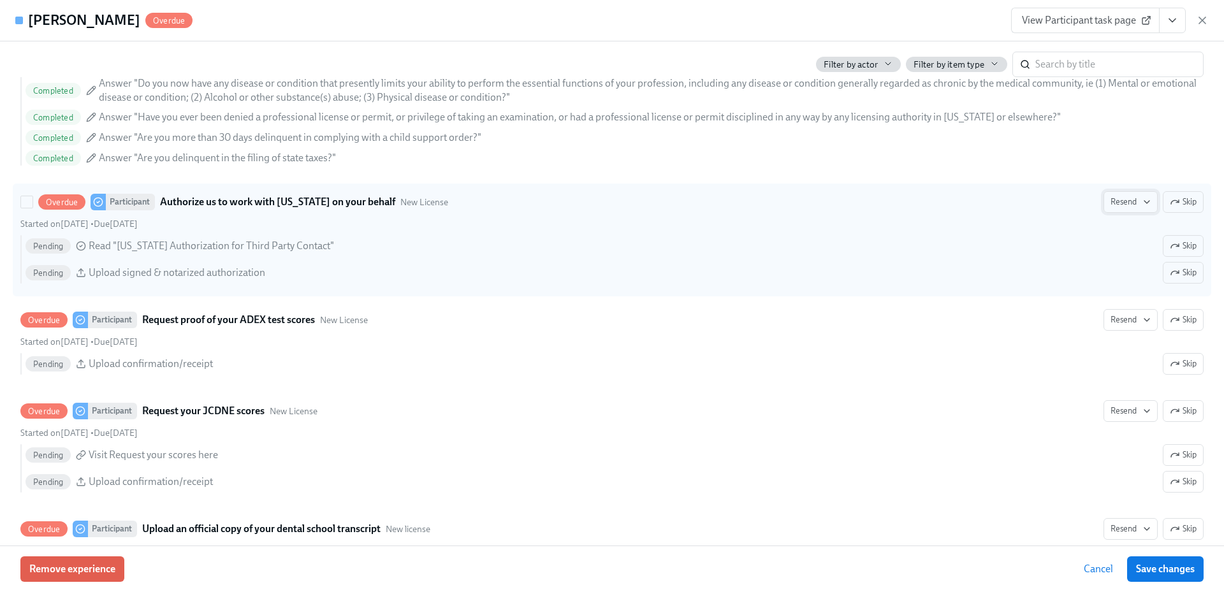
click at [1127, 206] on span "Resend" at bounding box center [1131, 202] width 40 height 13
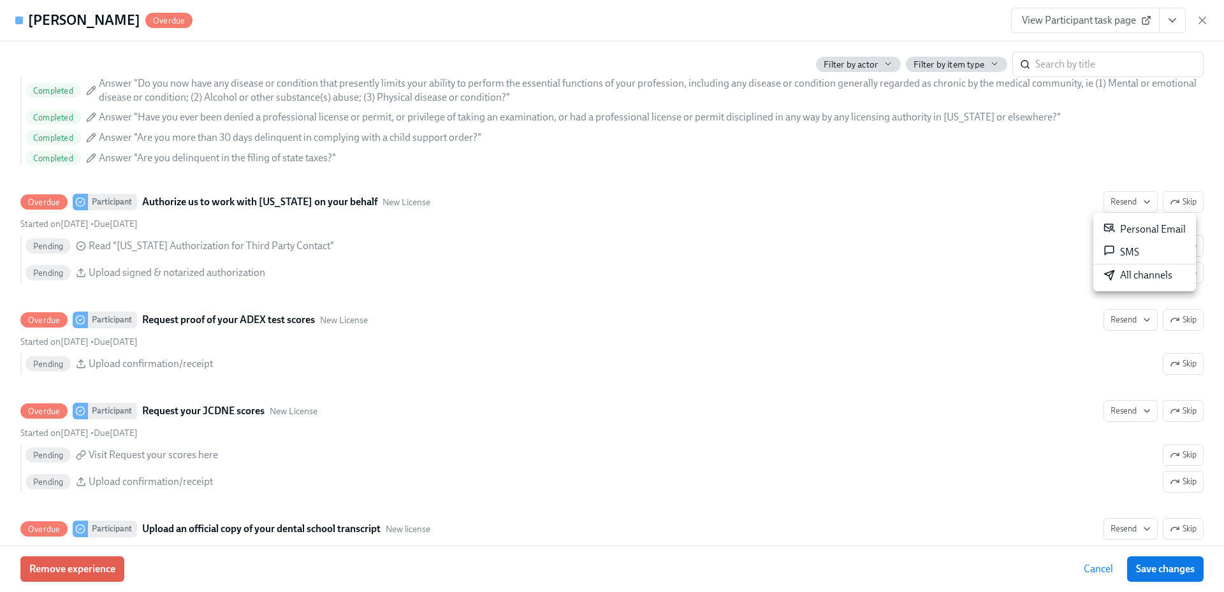
drag, startPoint x: 1135, startPoint y: 277, endPoint x: 1194, endPoint y: 274, distance: 58.7
click at [1136, 277] on div "All channels" at bounding box center [1138, 275] width 69 height 14
click at [1204, 22] on icon "button" at bounding box center [1202, 20] width 6 height 6
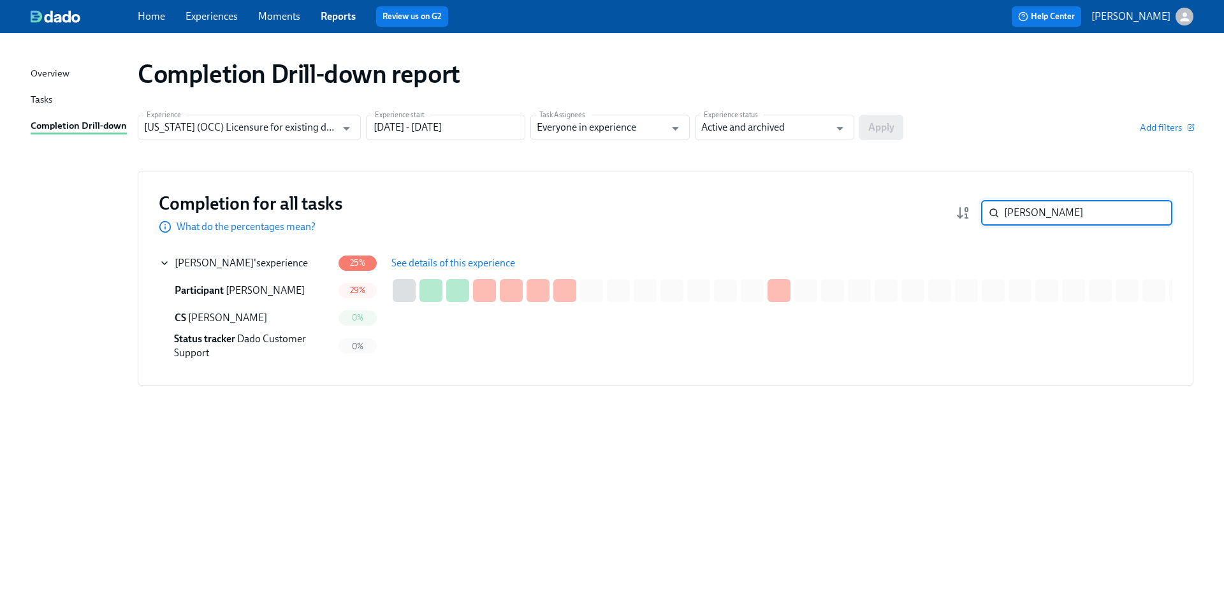
drag, startPoint x: 1060, startPoint y: 212, endPoint x: 978, endPoint y: 215, distance: 81.7
click at [978, 215] on div "[PERSON_NAME] ​" at bounding box center [1064, 213] width 217 height 26
paste input "[PERSON_NAME]"
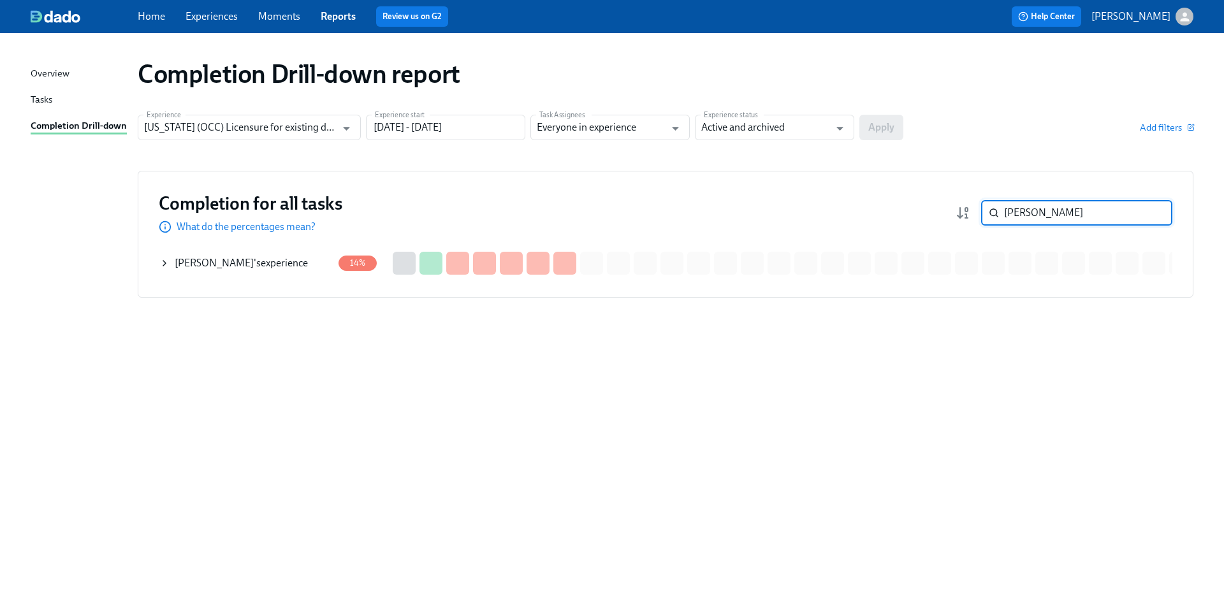
click at [289, 261] on div "[PERSON_NAME] 's experience" at bounding box center [245, 264] width 173 height 26
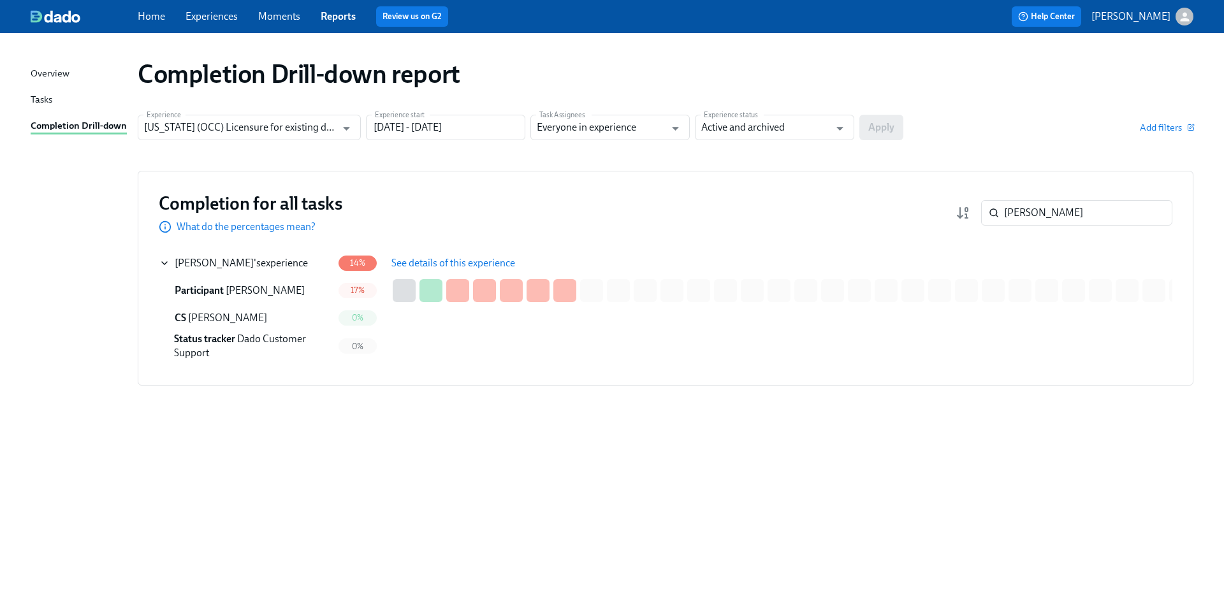
click at [420, 252] on button "See details of this experience" at bounding box center [454, 264] width 142 height 26
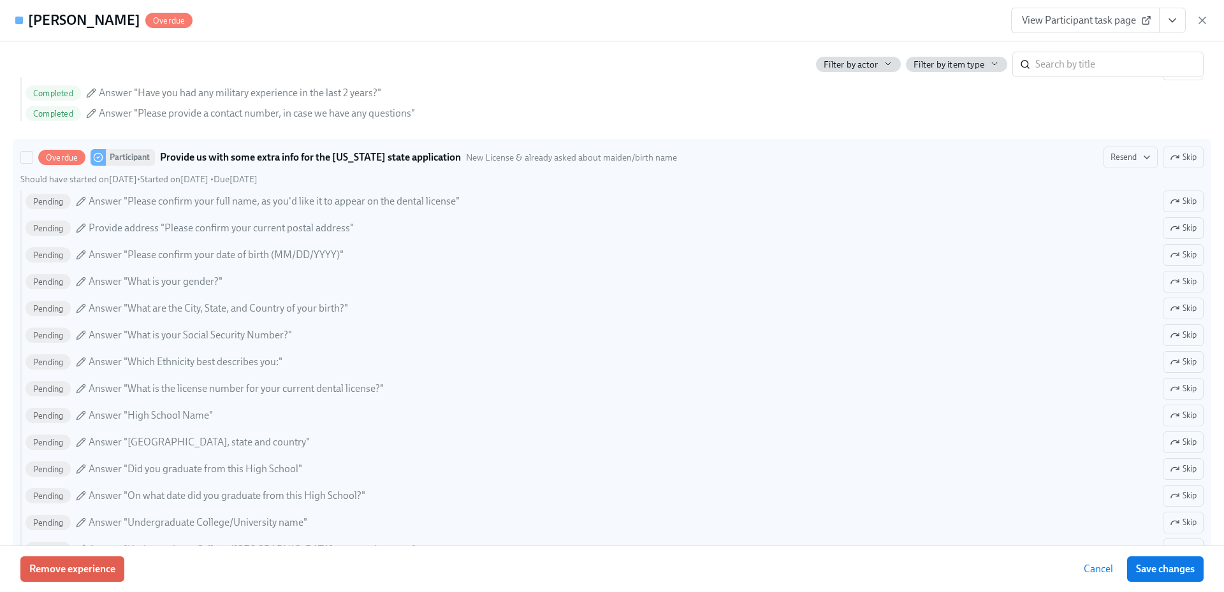
scroll to position [1020, 0]
click at [1111, 161] on span "Resend" at bounding box center [1131, 158] width 40 height 13
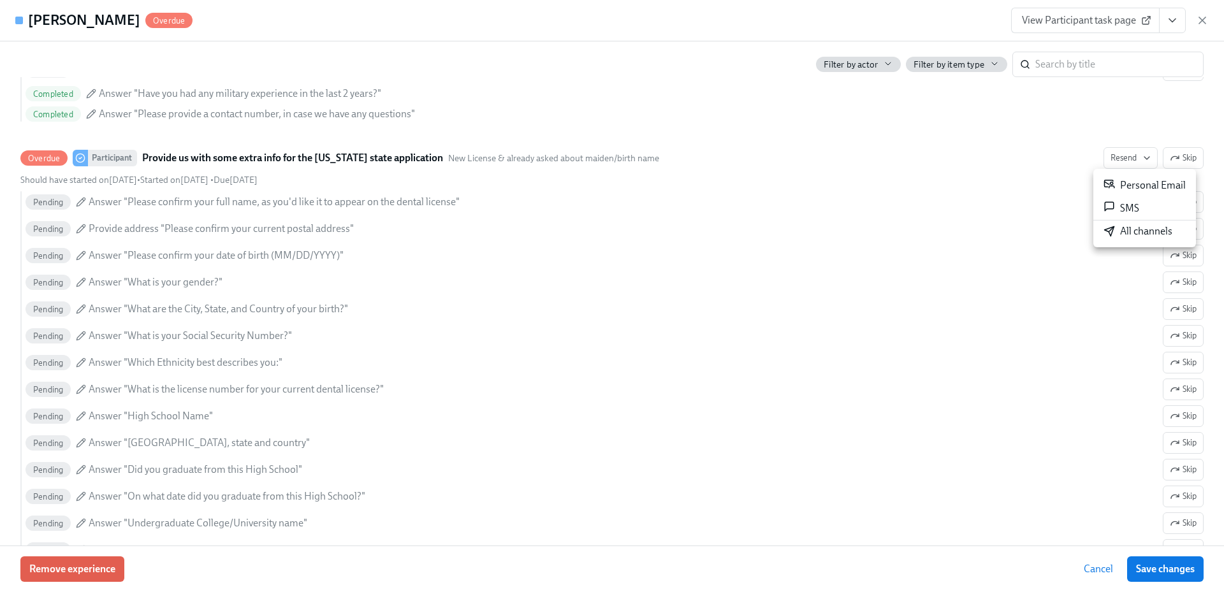
click at [1121, 234] on div "All channels" at bounding box center [1138, 231] width 69 height 14
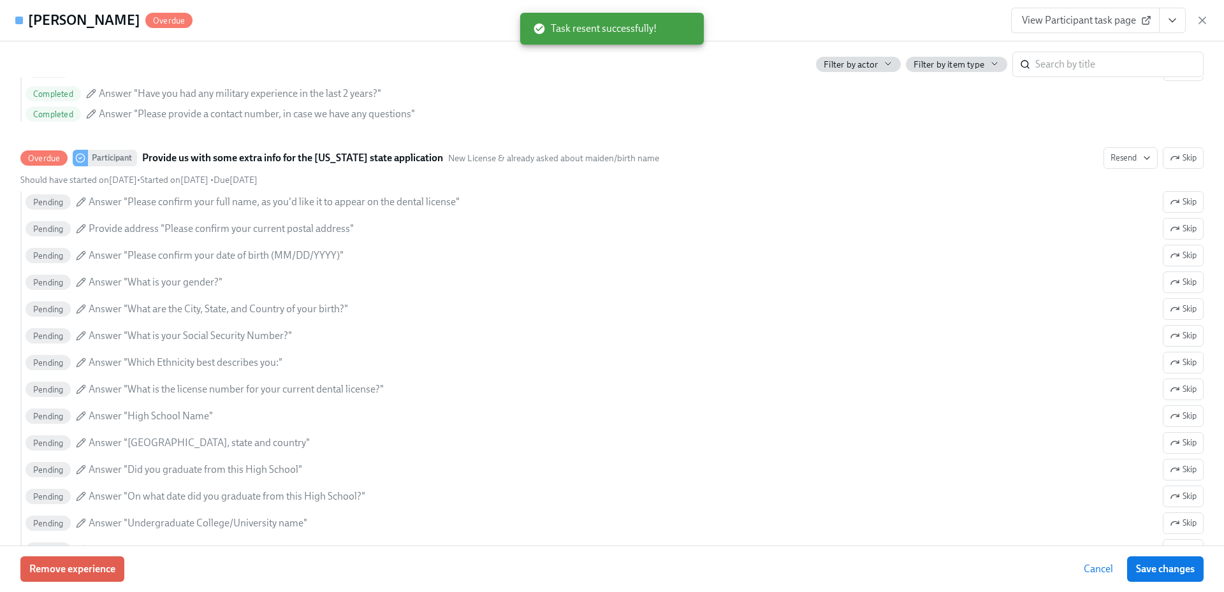
click at [1202, 18] on icon "button" at bounding box center [1202, 20] width 13 height 13
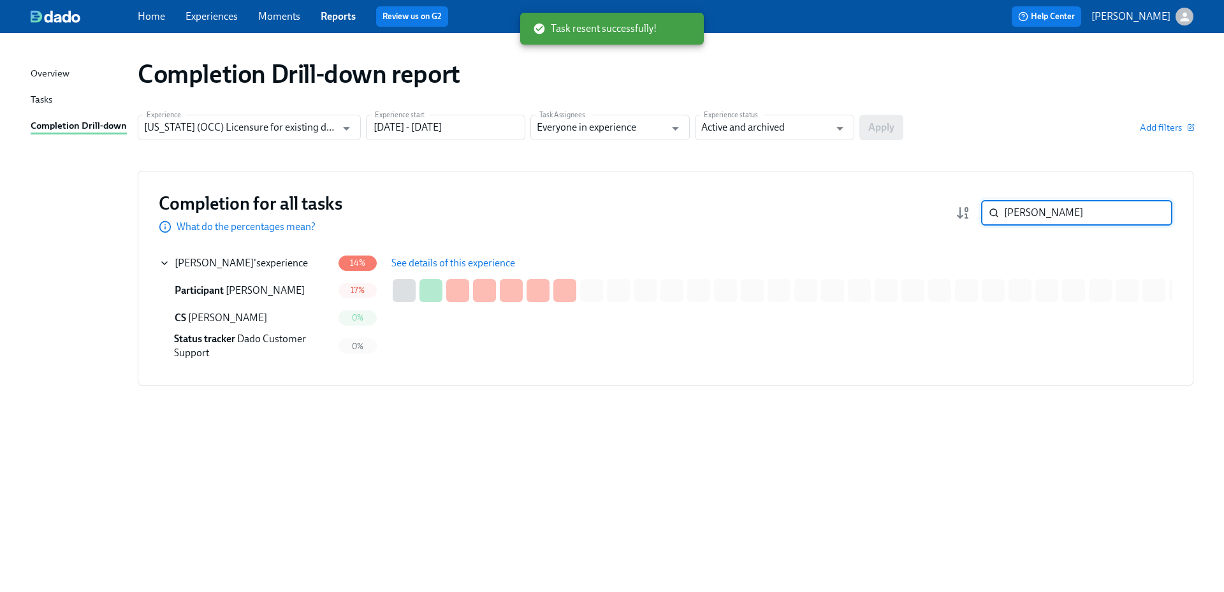
drag, startPoint x: 1058, startPoint y: 212, endPoint x: 984, endPoint y: 215, distance: 74.0
click at [984, 215] on div "[PERSON_NAME] ​" at bounding box center [1076, 213] width 191 height 26
paste input "nzalez"
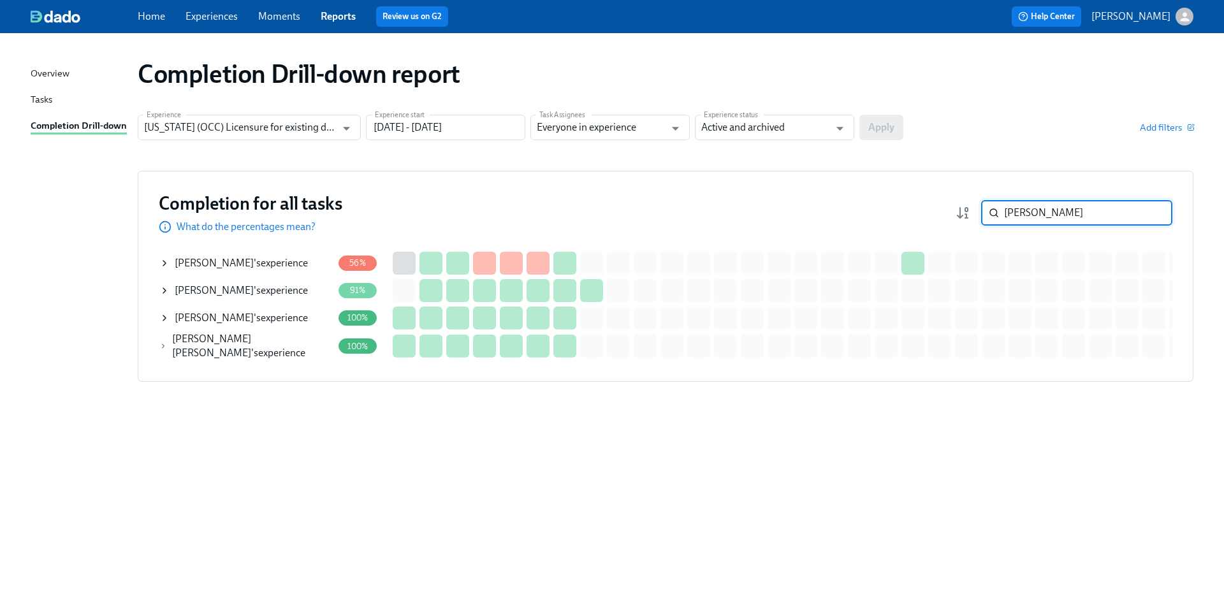
click at [302, 266] on div "[PERSON_NAME] 's experience" at bounding box center [241, 263] width 133 height 14
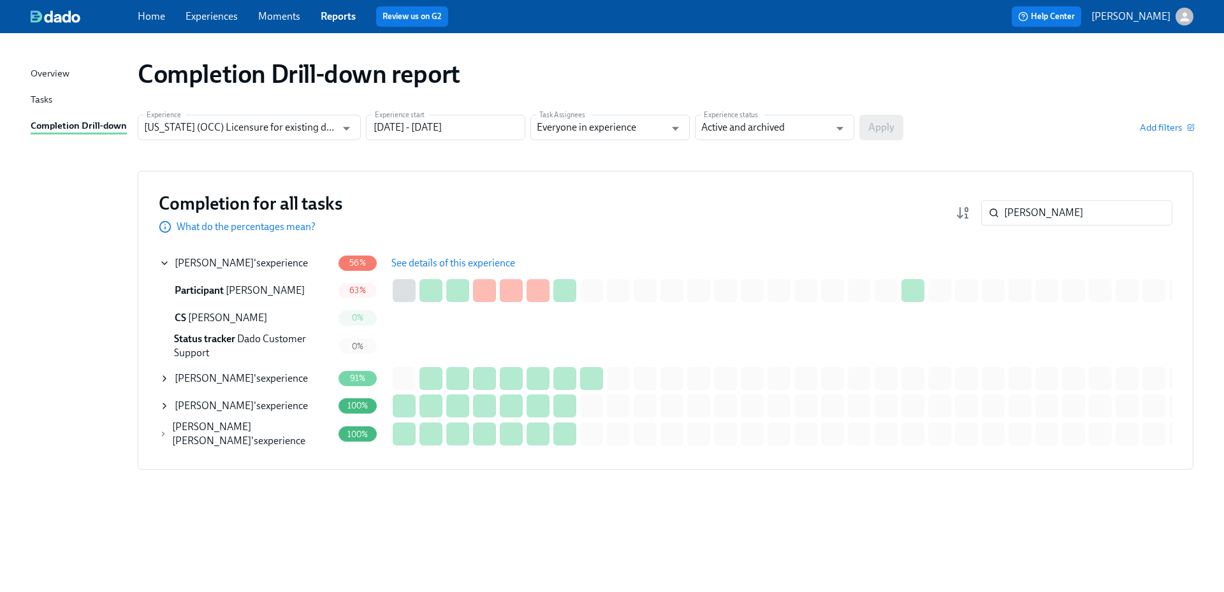
click at [430, 270] on button "See details of this experience" at bounding box center [454, 264] width 142 height 26
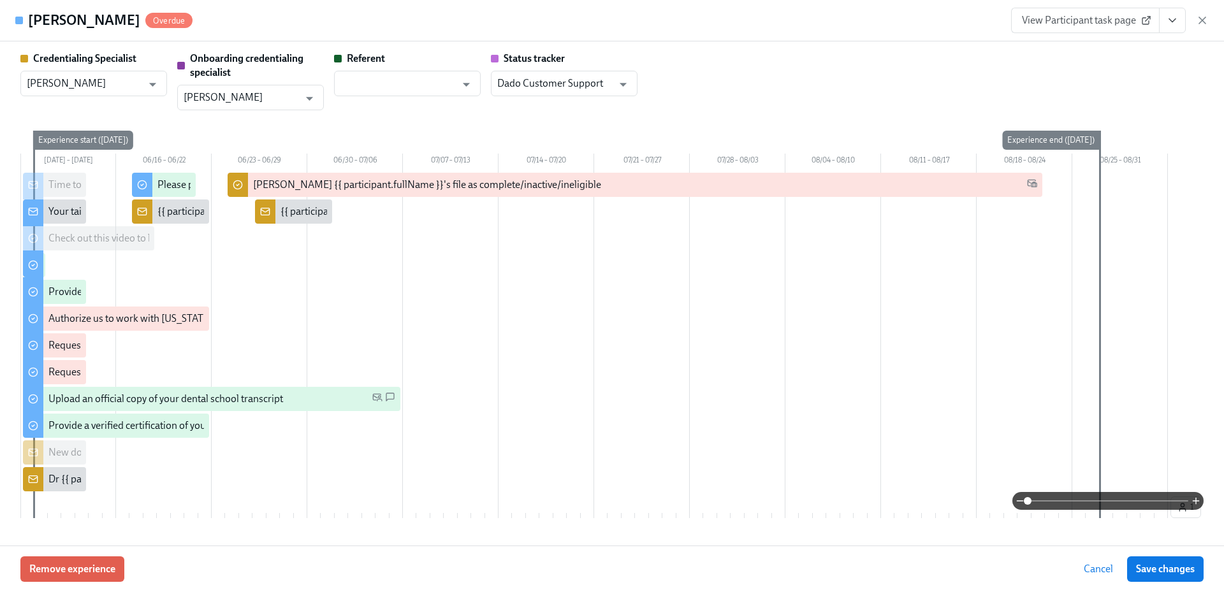
drag, startPoint x: 146, startPoint y: 20, endPoint x: 33, endPoint y: 29, distance: 113.8
click at [33, 29] on h4 "[PERSON_NAME]" at bounding box center [84, 20] width 112 height 19
copy h4 "[PERSON_NAME]"
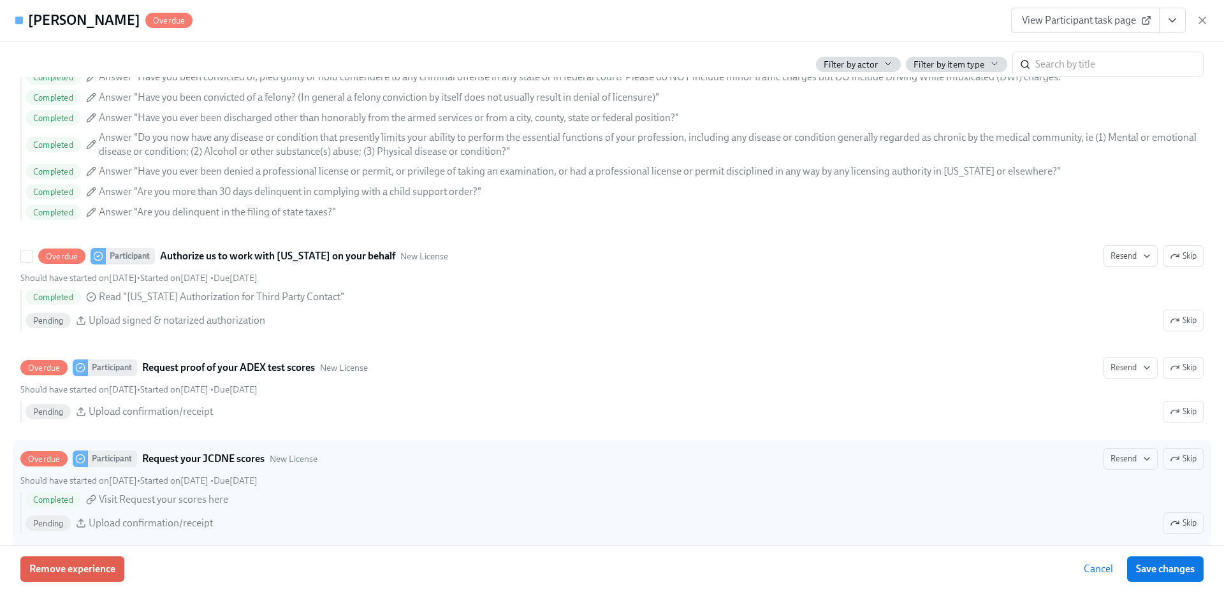
scroll to position [1849, 0]
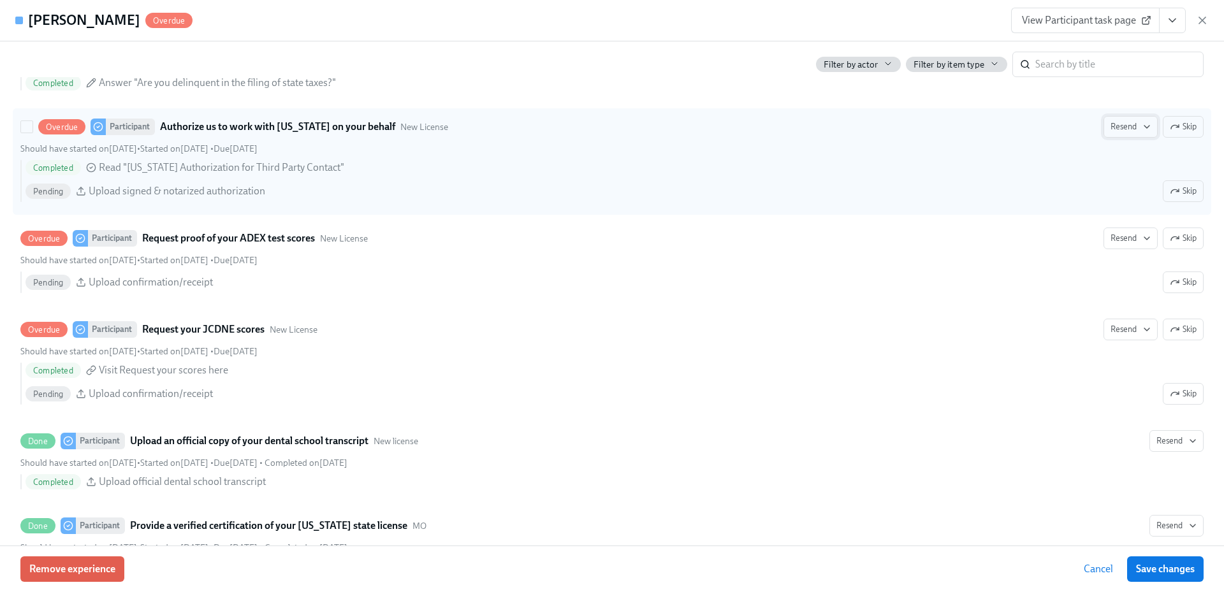
click at [1125, 131] on span "Resend" at bounding box center [1131, 127] width 40 height 13
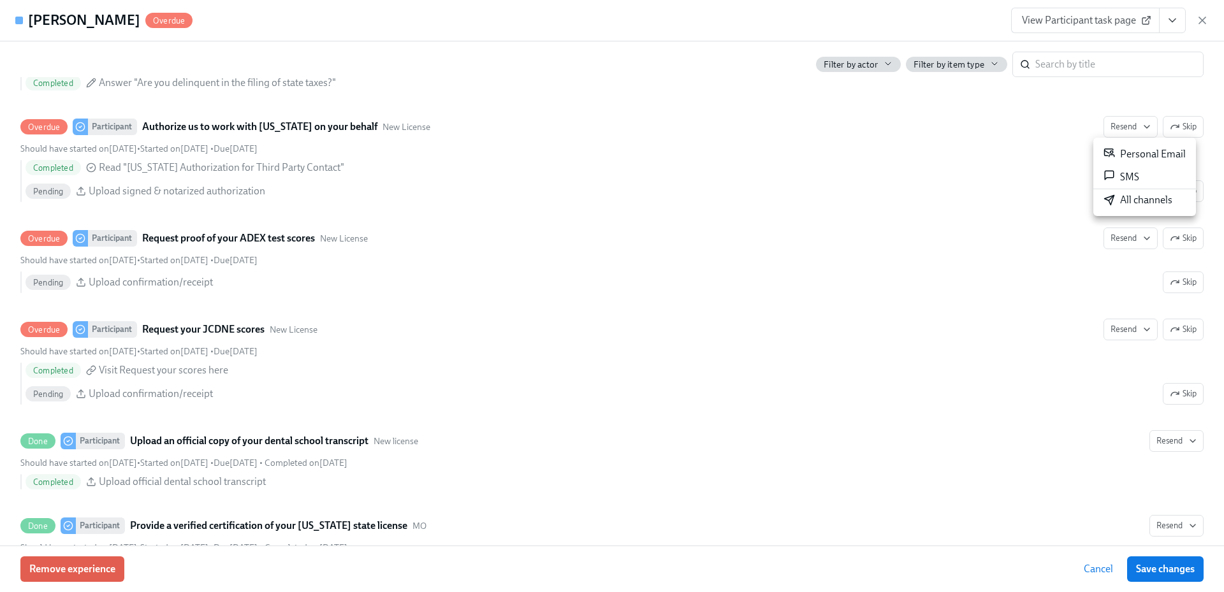
click at [1137, 205] on div "All channels" at bounding box center [1138, 200] width 69 height 14
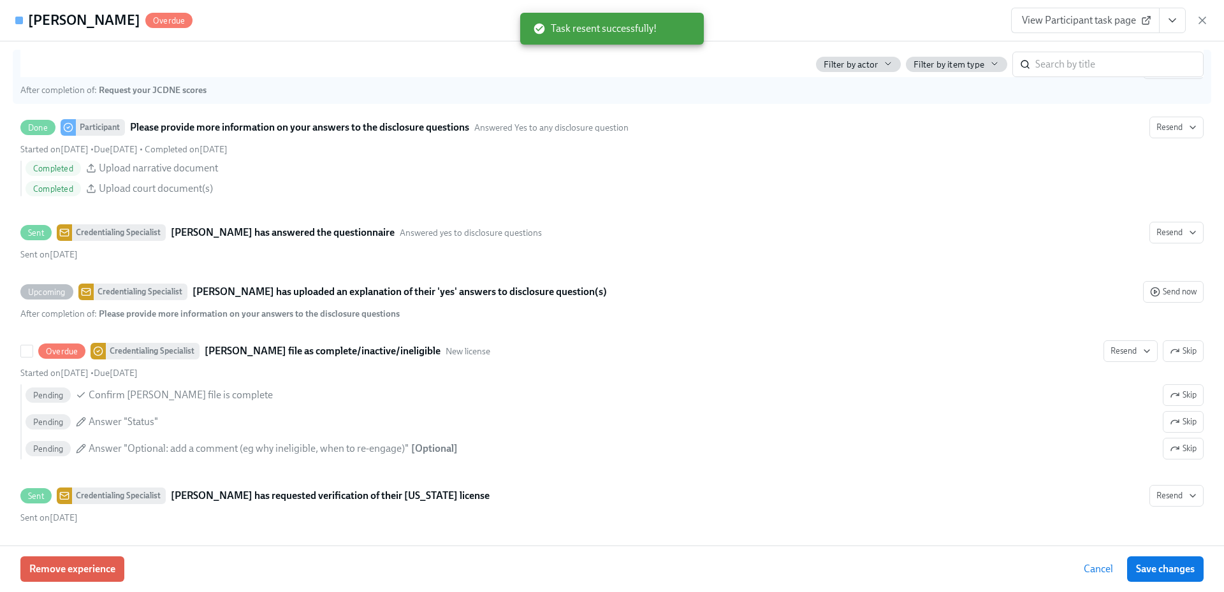
scroll to position [2657, 0]
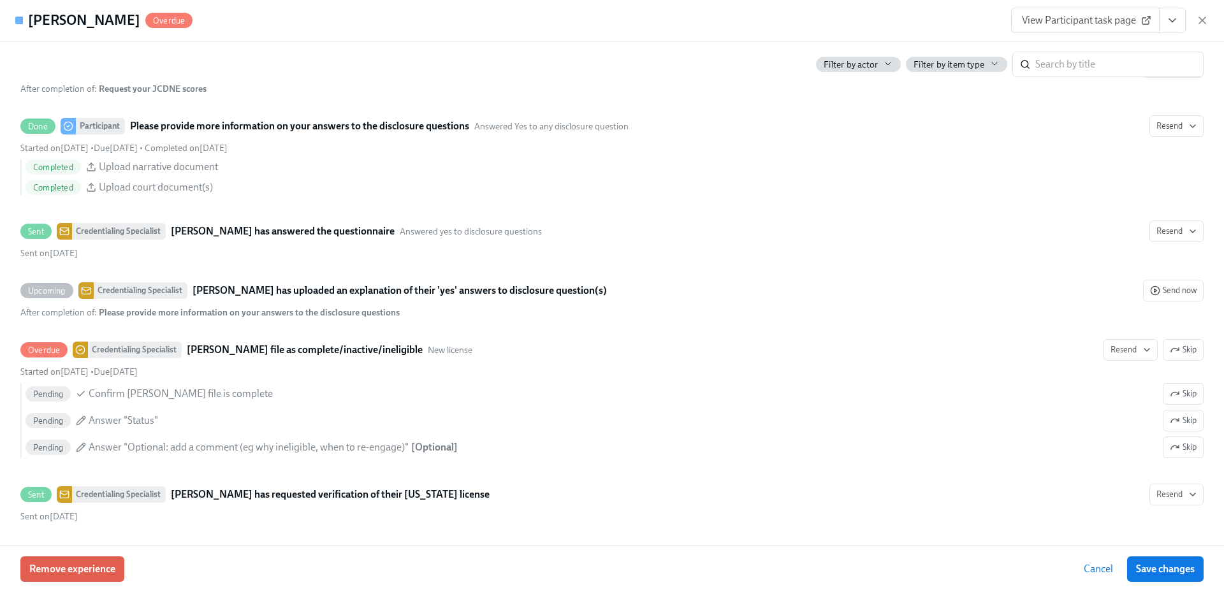
click at [1200, 22] on icon "button" at bounding box center [1202, 20] width 13 height 13
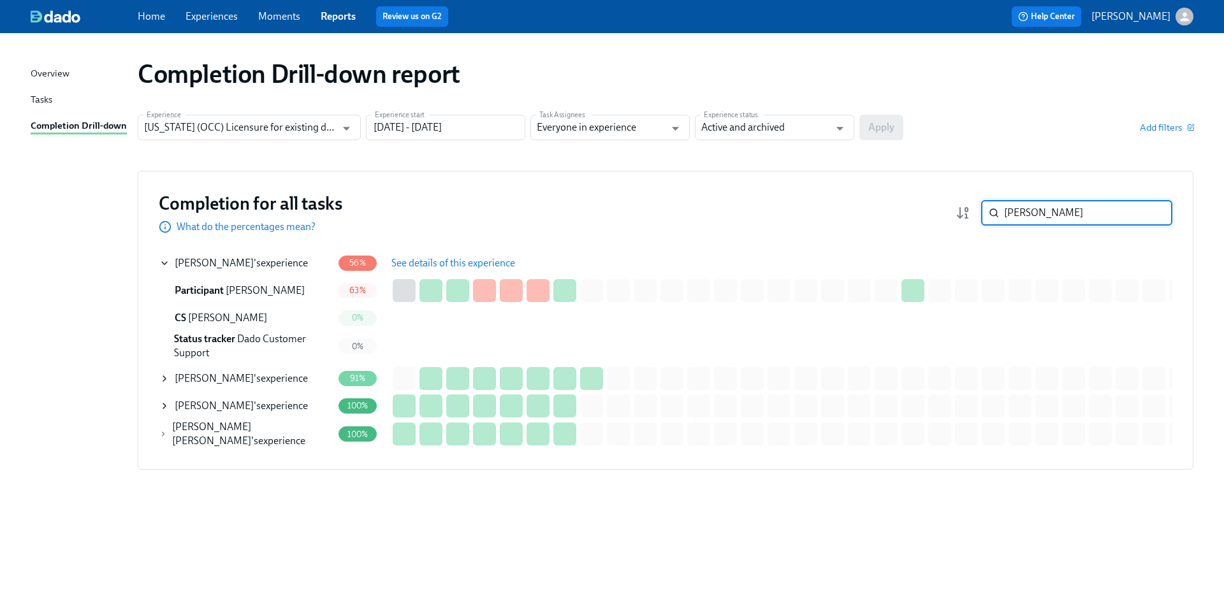
drag, startPoint x: 1069, startPoint y: 214, endPoint x: 975, endPoint y: 212, distance: 93.7
click at [975, 212] on div "[PERSON_NAME] ​" at bounding box center [1064, 213] width 217 height 26
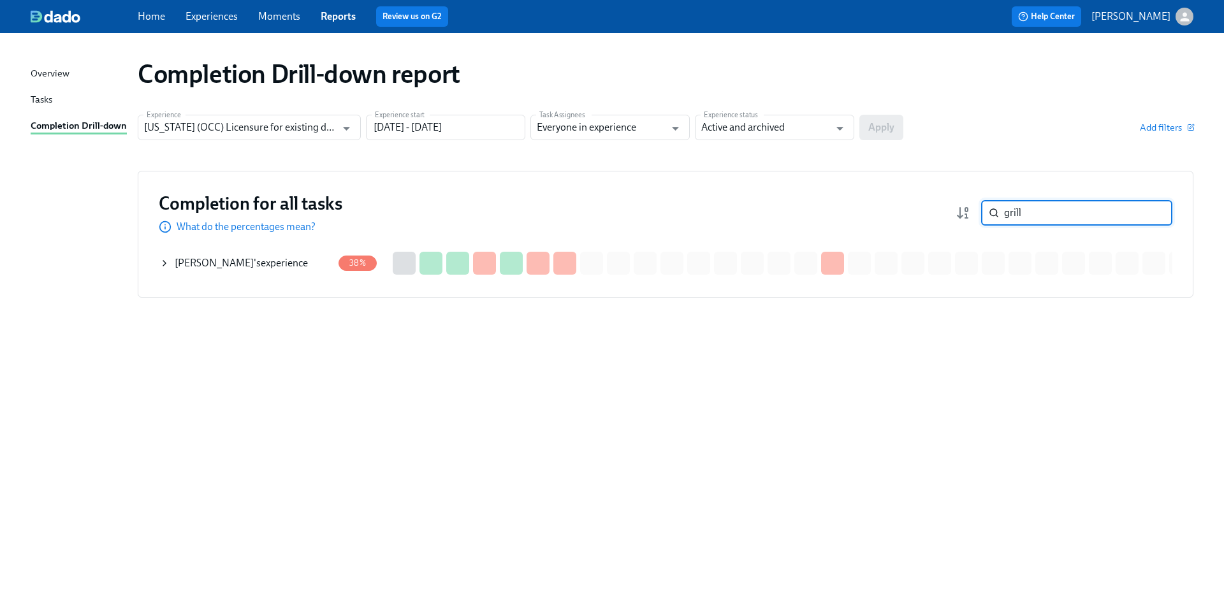
type input "grill"
click at [274, 261] on div "[PERSON_NAME] 's experience" at bounding box center [245, 264] width 173 height 26
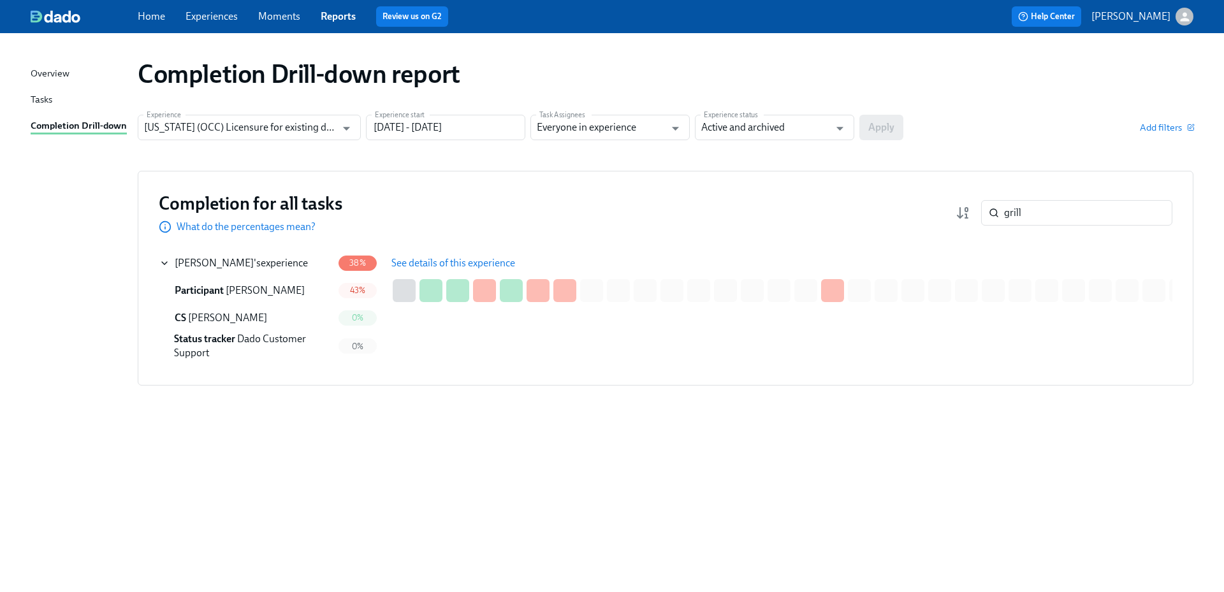
click at [448, 259] on span "See details of this experience" at bounding box center [453, 263] width 124 height 13
